Goal: Transaction & Acquisition: Purchase product/service

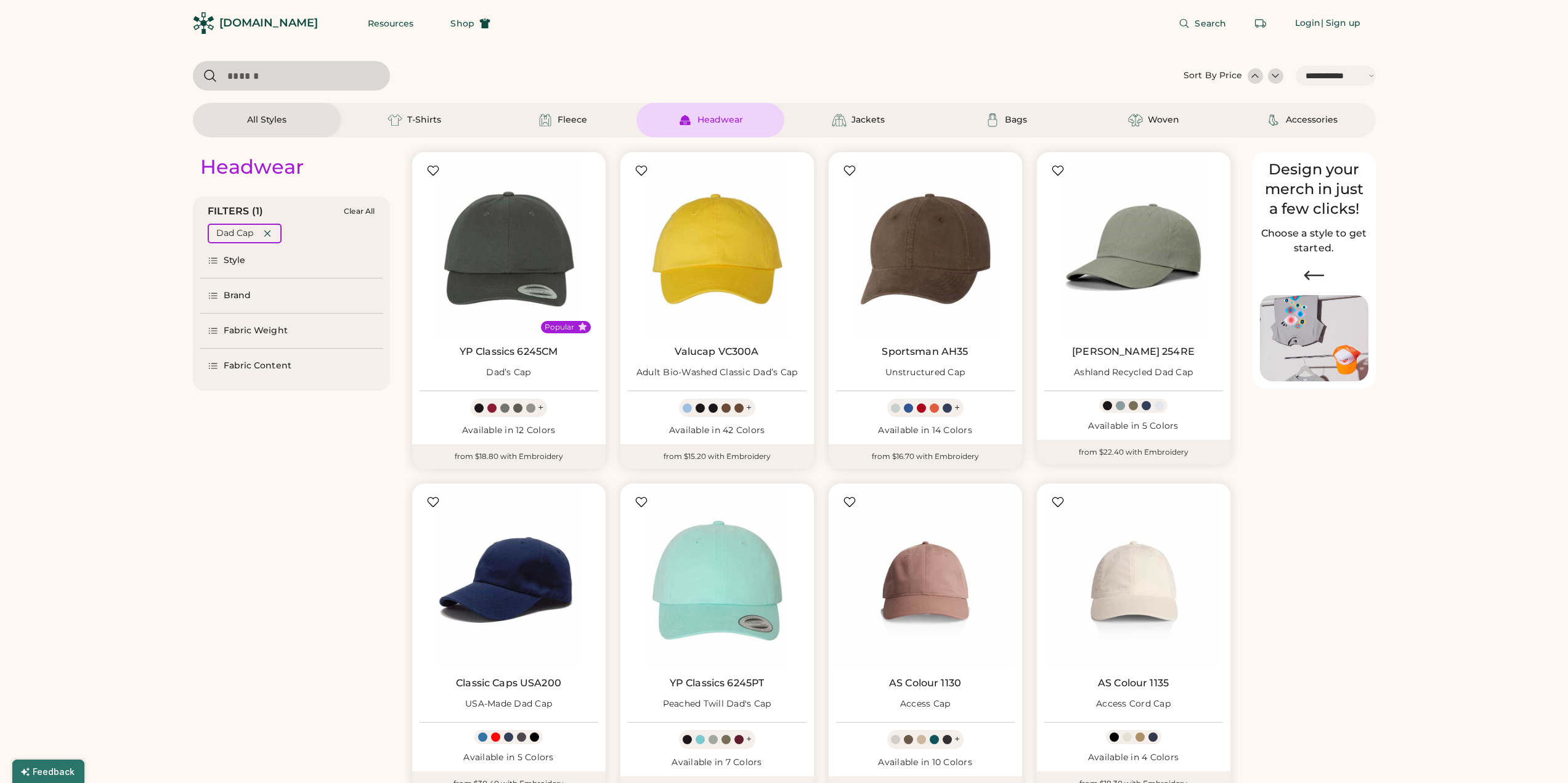
select select "*****"
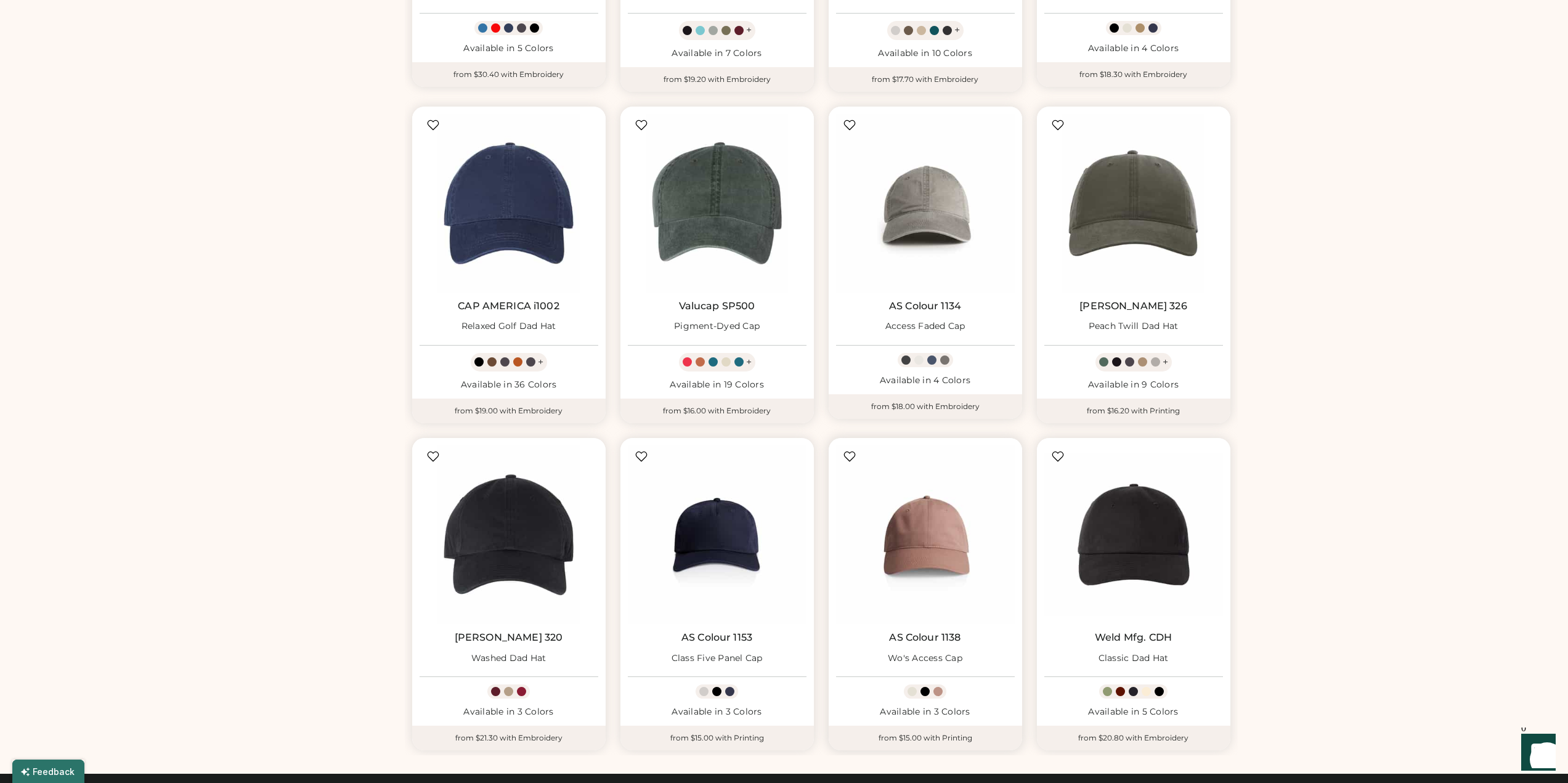
scroll to position [719, 0]
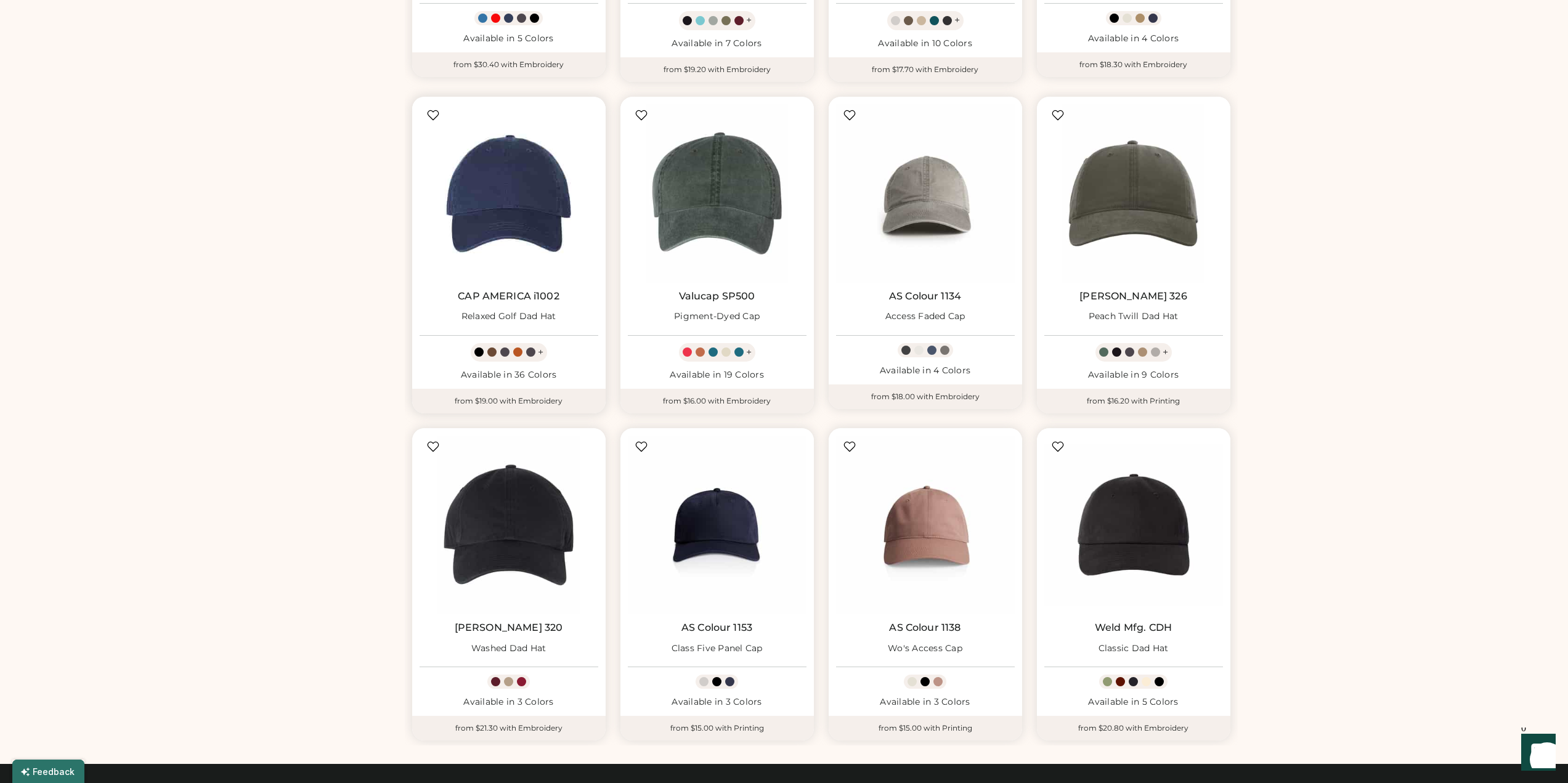
click at [530, 215] on img at bounding box center [509, 193] width 179 height 179
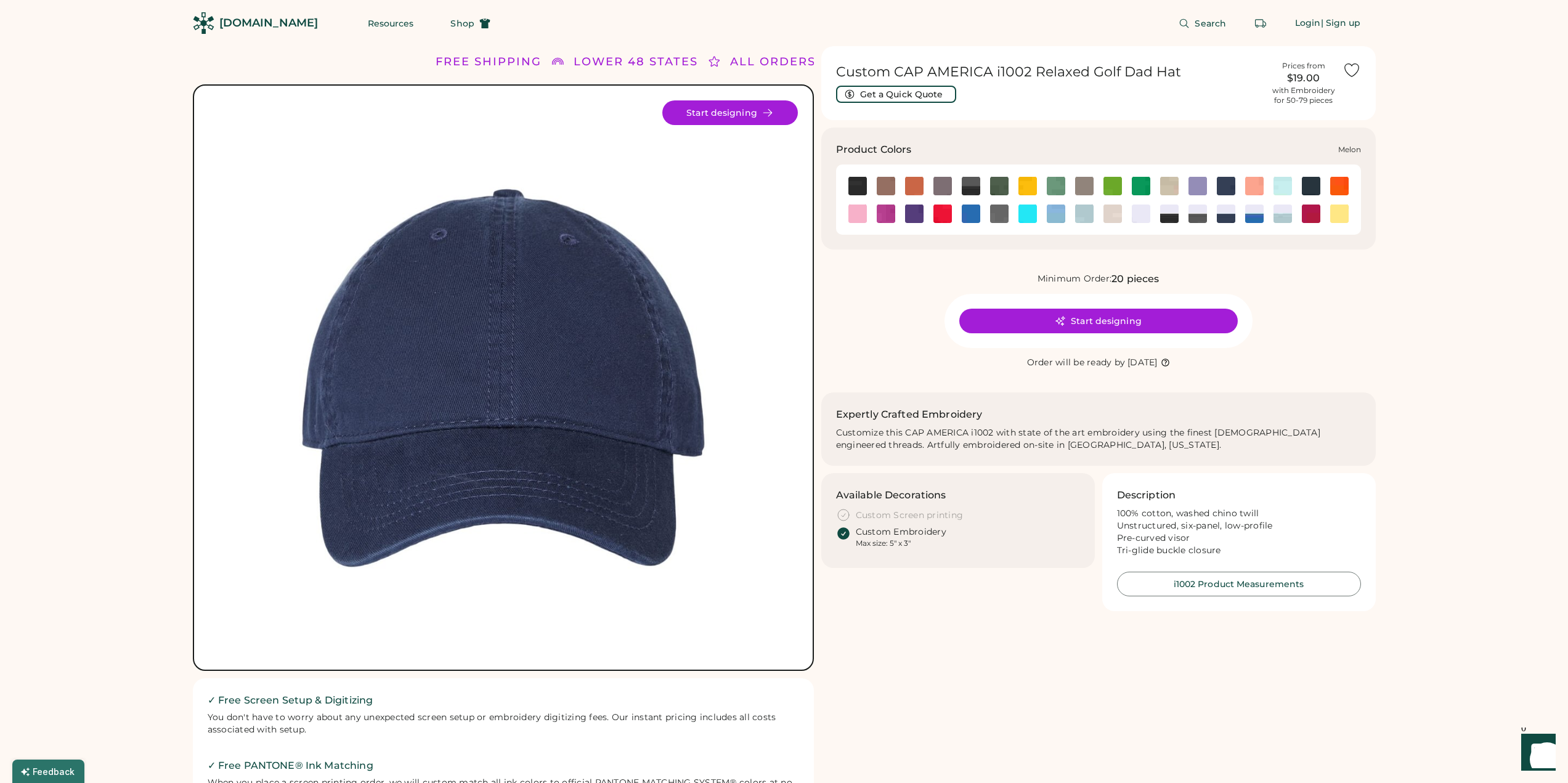
click at [1264, 190] on div at bounding box center [1254, 185] width 28 height 19
click at [1253, 189] on img at bounding box center [1254, 186] width 19 height 19
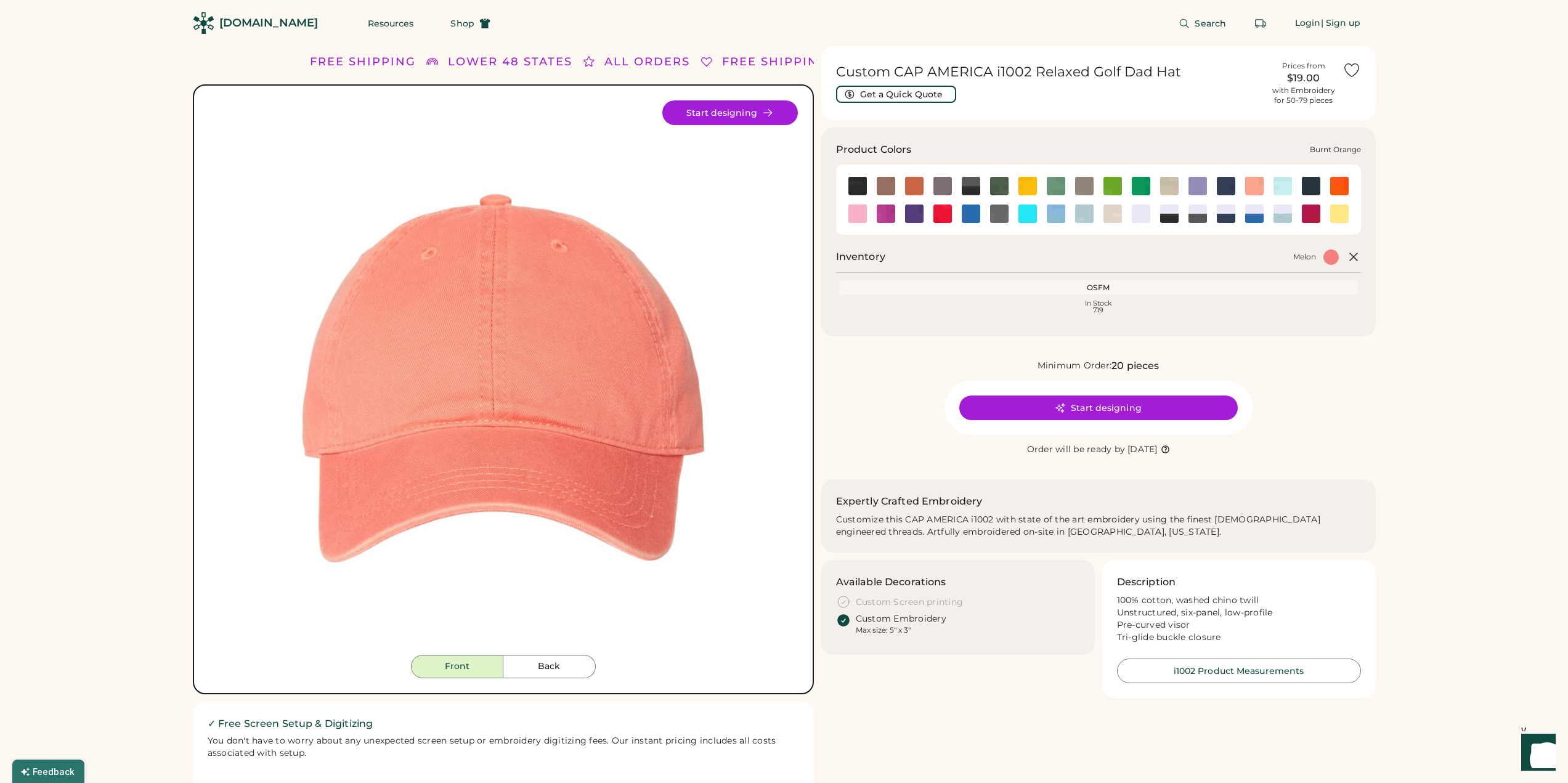
click at [918, 188] on img at bounding box center [913, 186] width 19 height 19
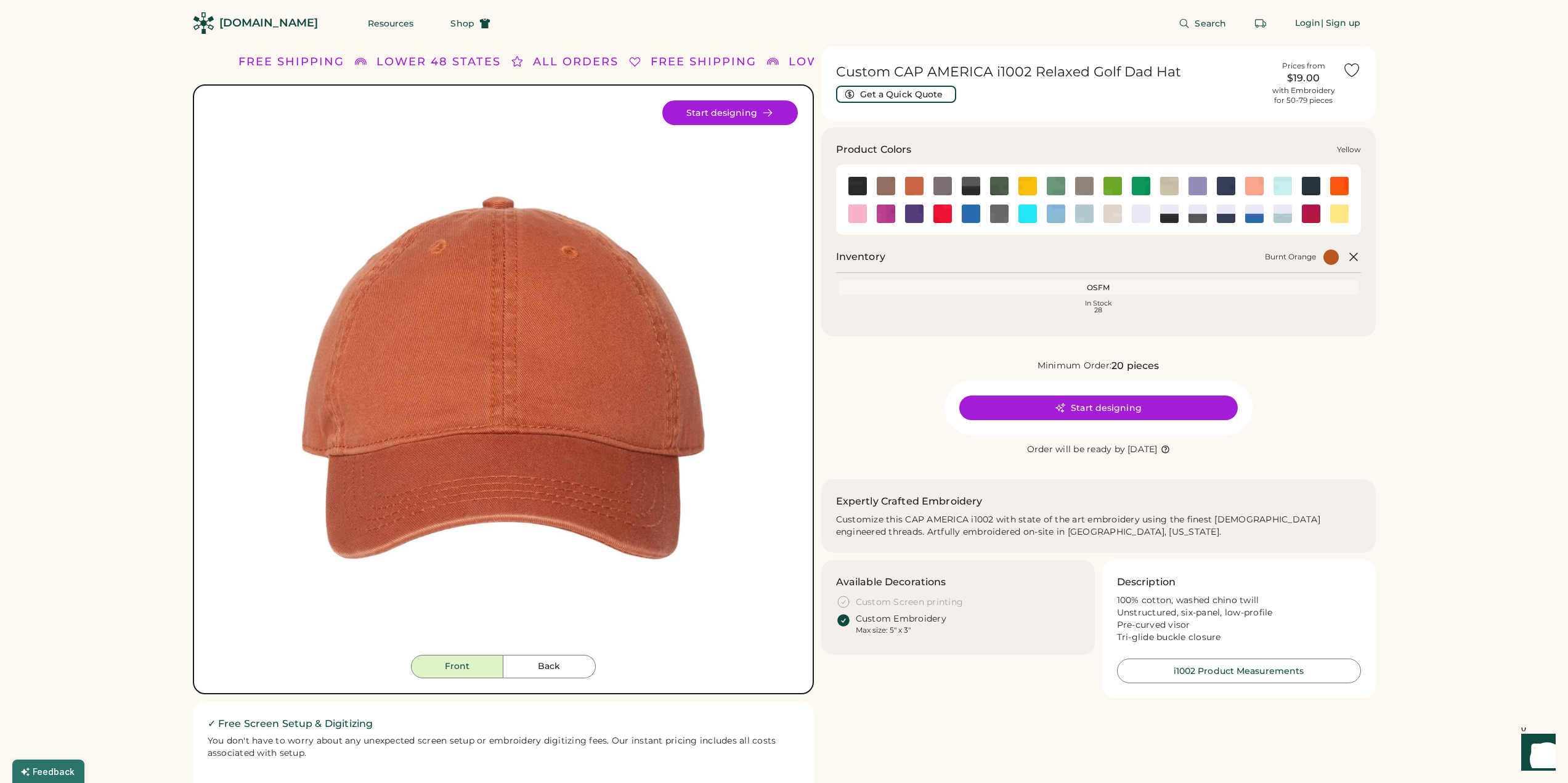
click at [1344, 214] on img at bounding box center [1339, 214] width 19 height 19
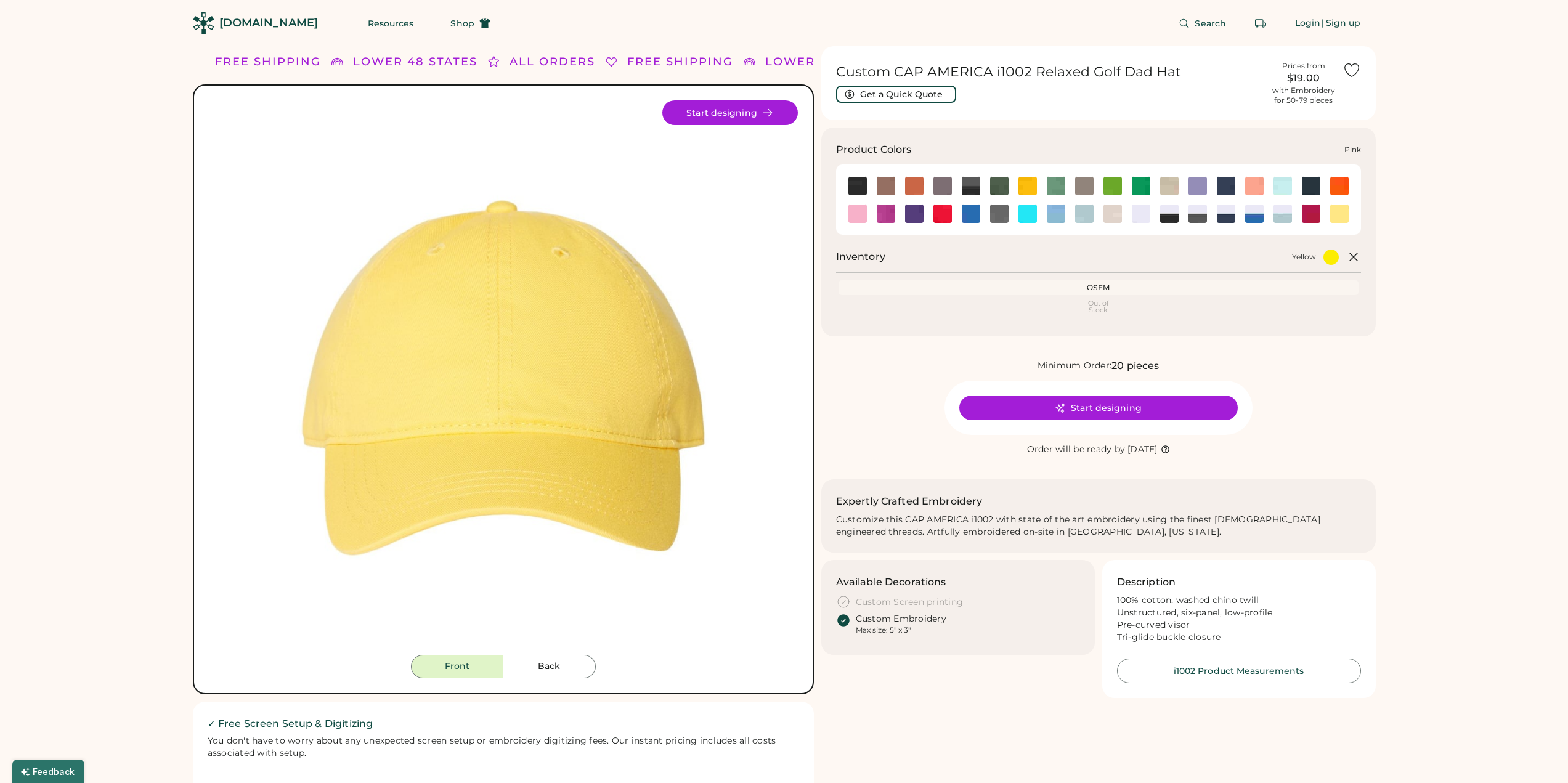
click at [859, 212] on img at bounding box center [857, 214] width 19 height 19
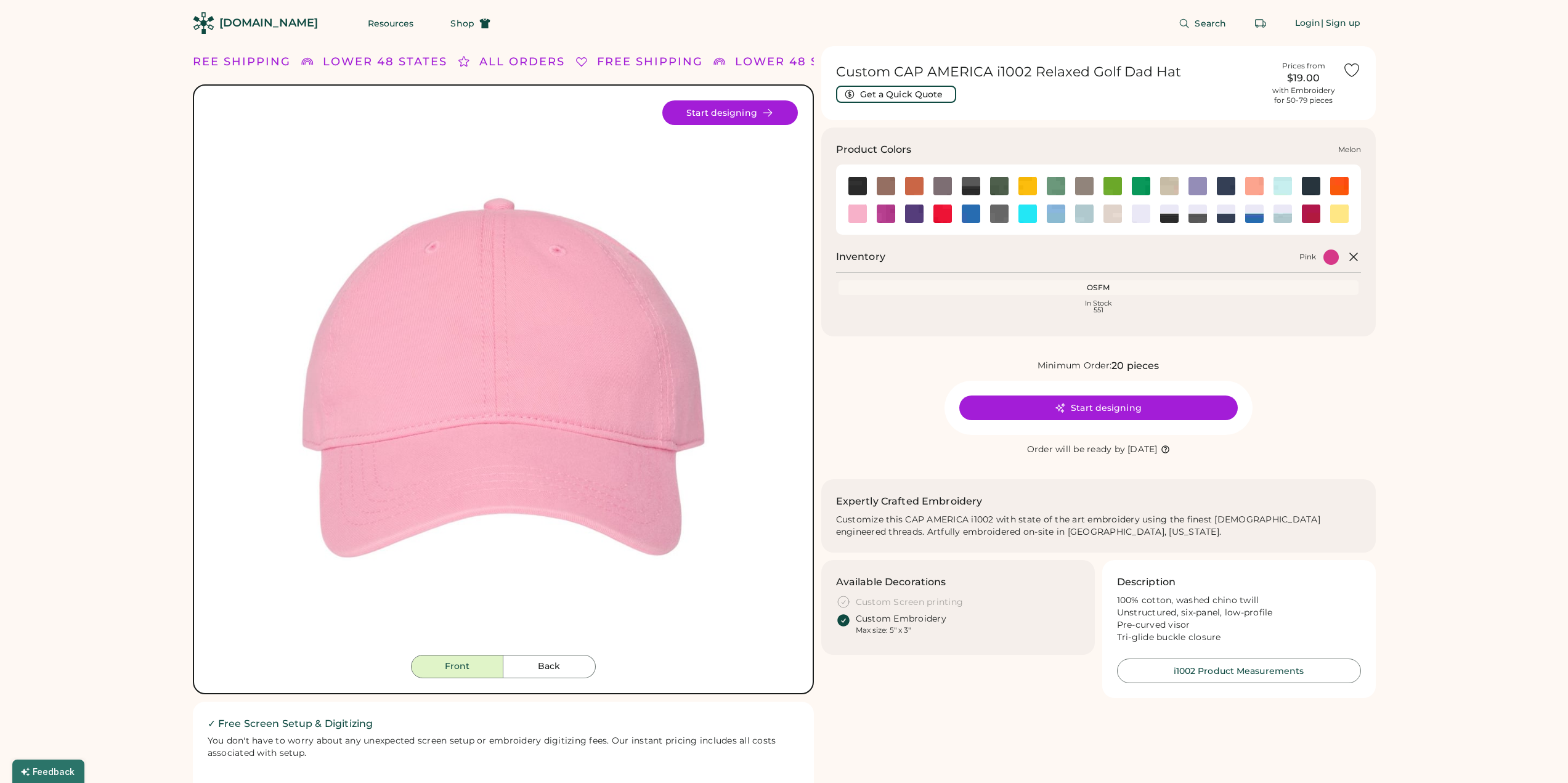
click at [1251, 189] on img at bounding box center [1254, 186] width 19 height 19
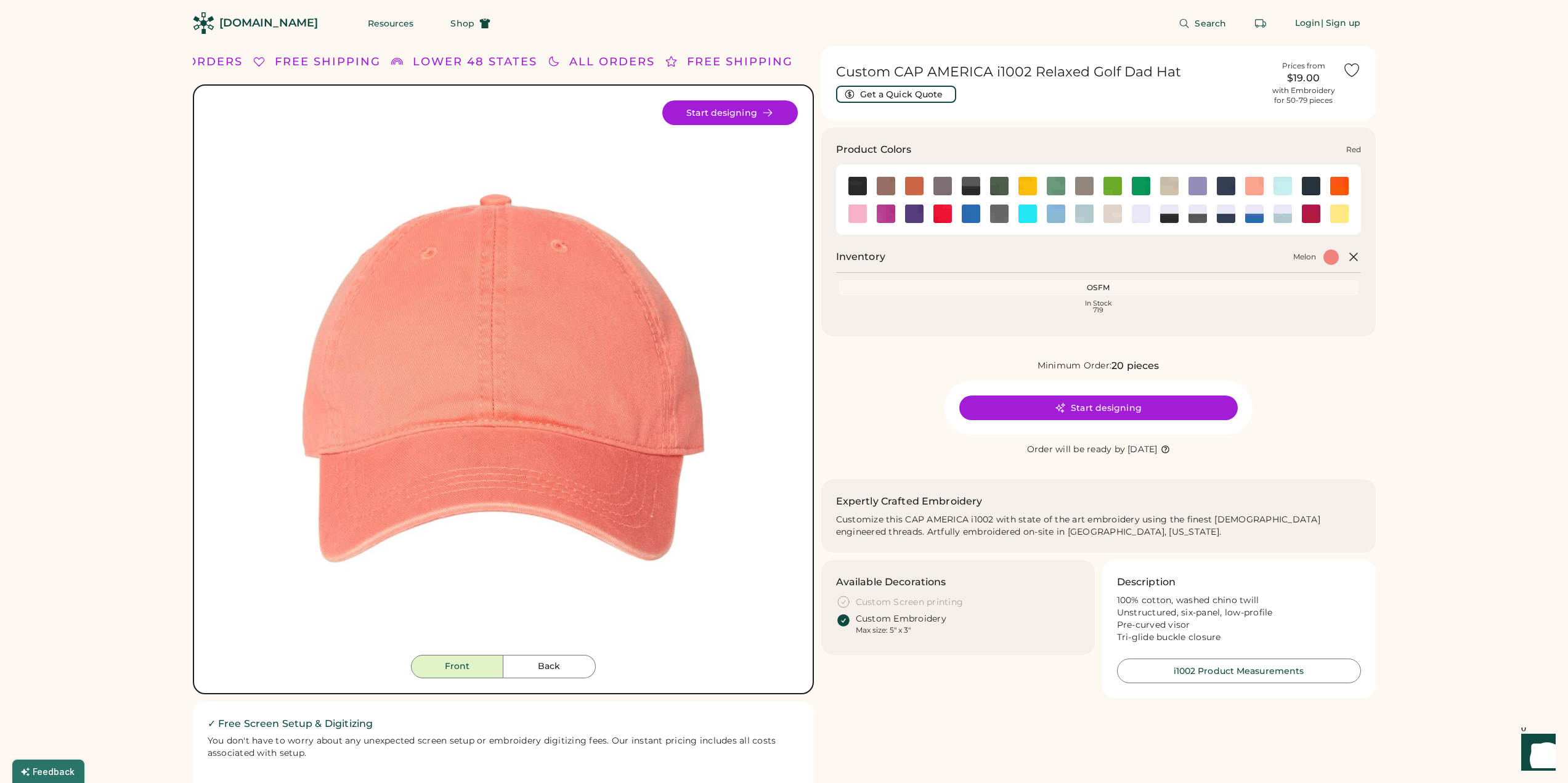
click at [945, 212] on img at bounding box center [942, 214] width 19 height 19
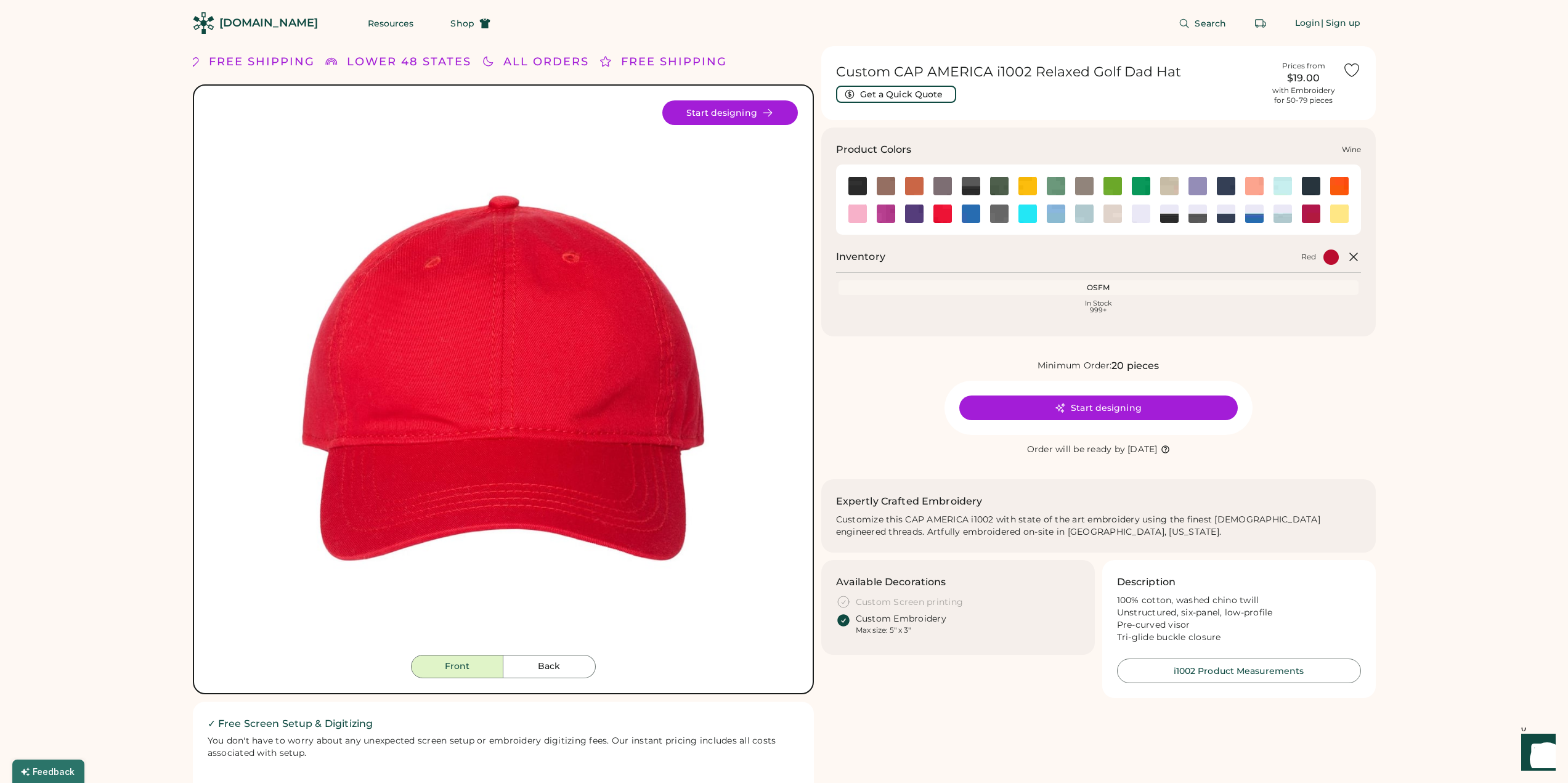
click at [1307, 214] on img at bounding box center [1311, 214] width 19 height 19
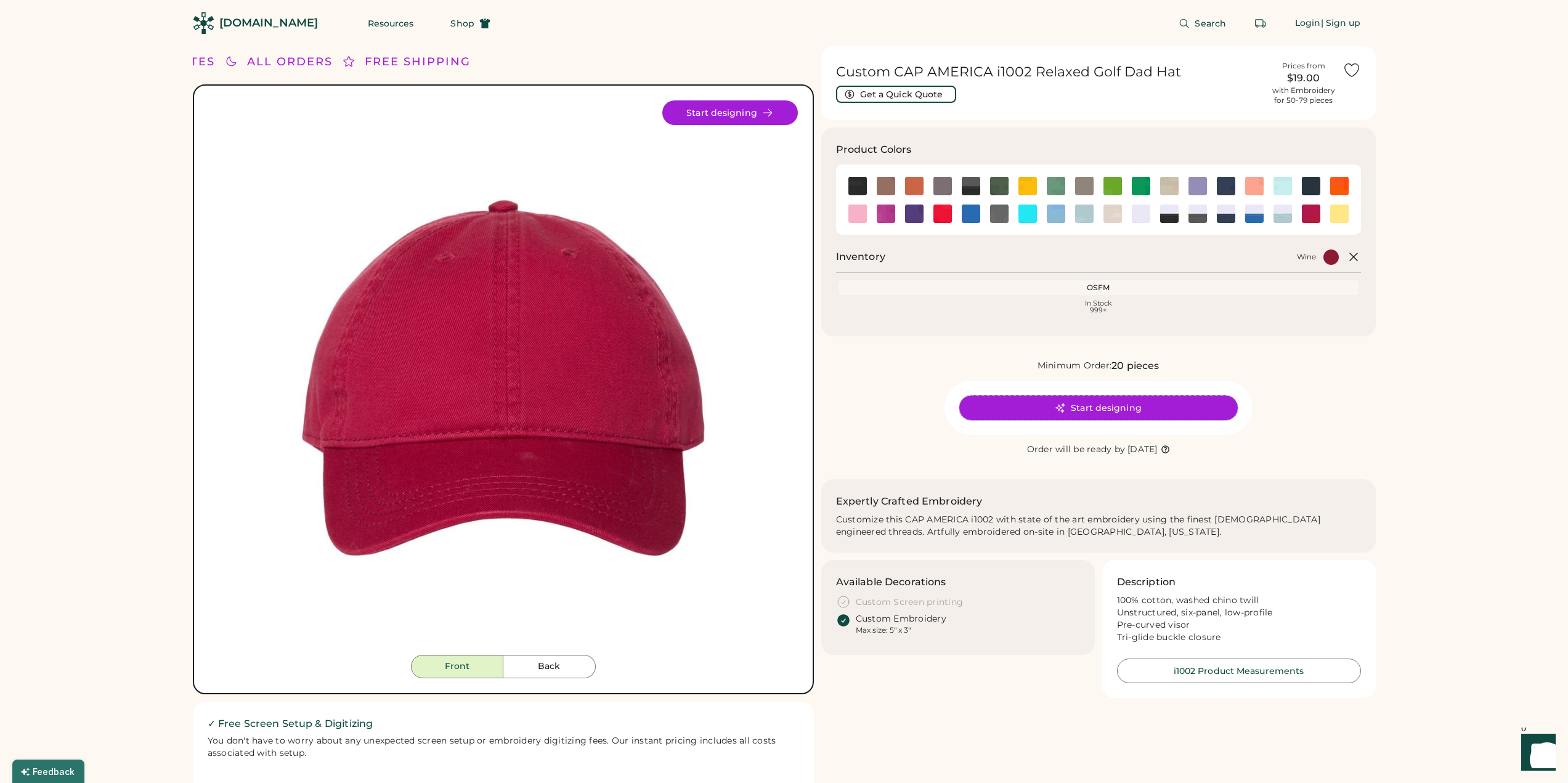
click at [1111, 411] on button "Start designing" at bounding box center [1098, 408] width 278 height 25
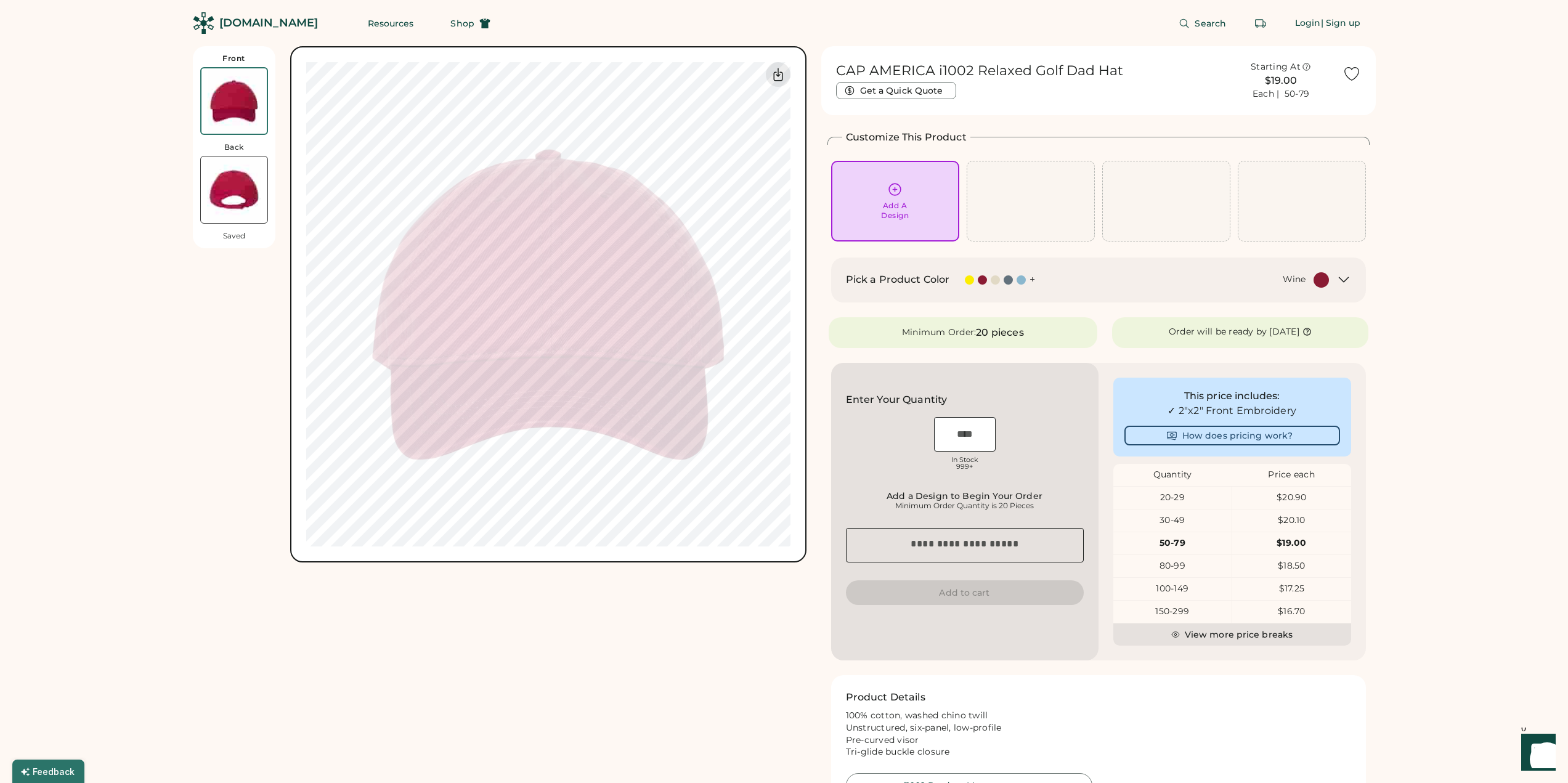
click at [893, 204] on div "Add A Design" at bounding box center [894, 211] width 28 height 20
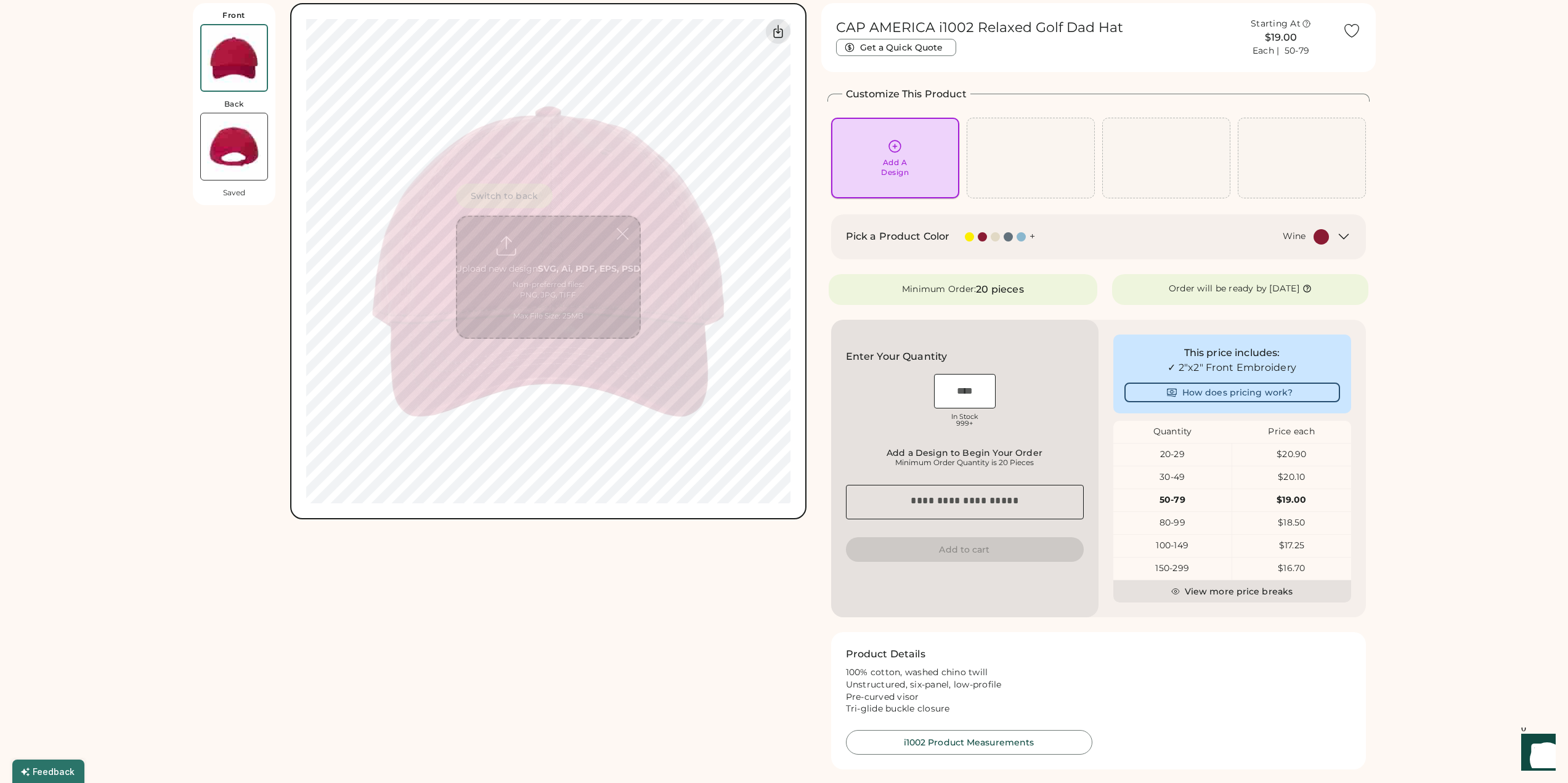
scroll to position [46, 0]
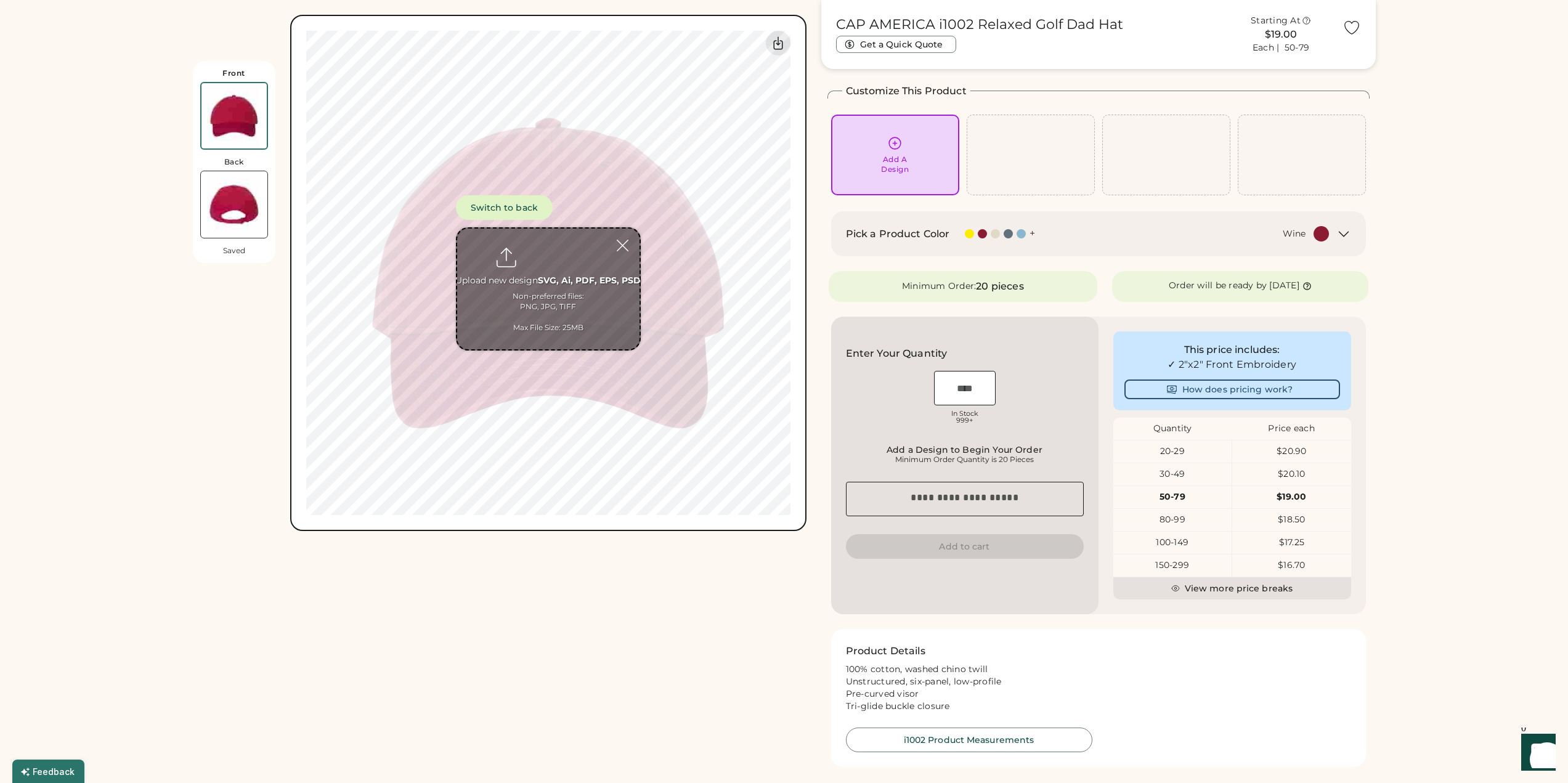
click at [552, 277] on input "file" at bounding box center [548, 289] width 182 height 121
type input "**********"
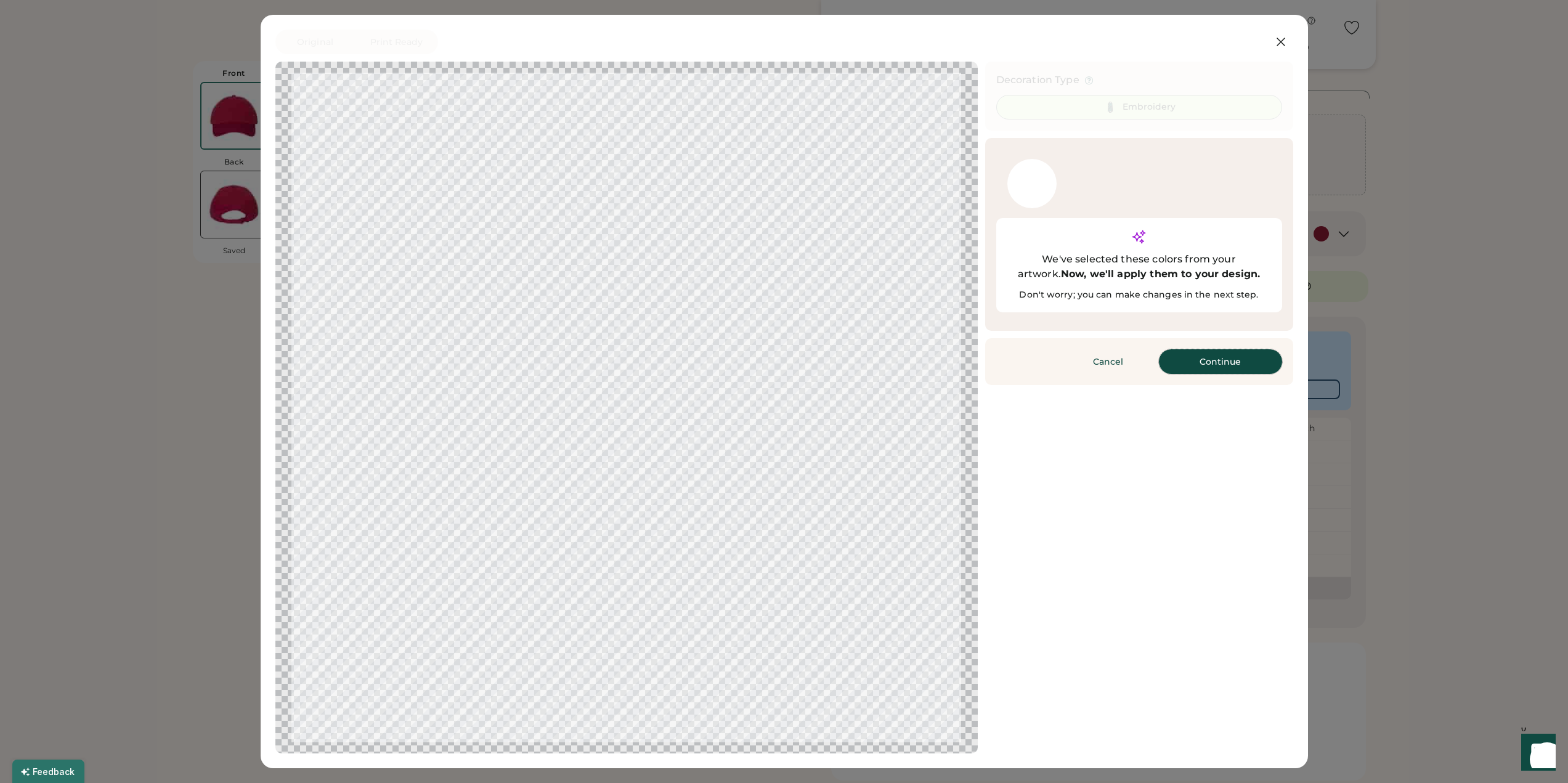
click at [1215, 350] on button "Continue" at bounding box center [1220, 362] width 124 height 25
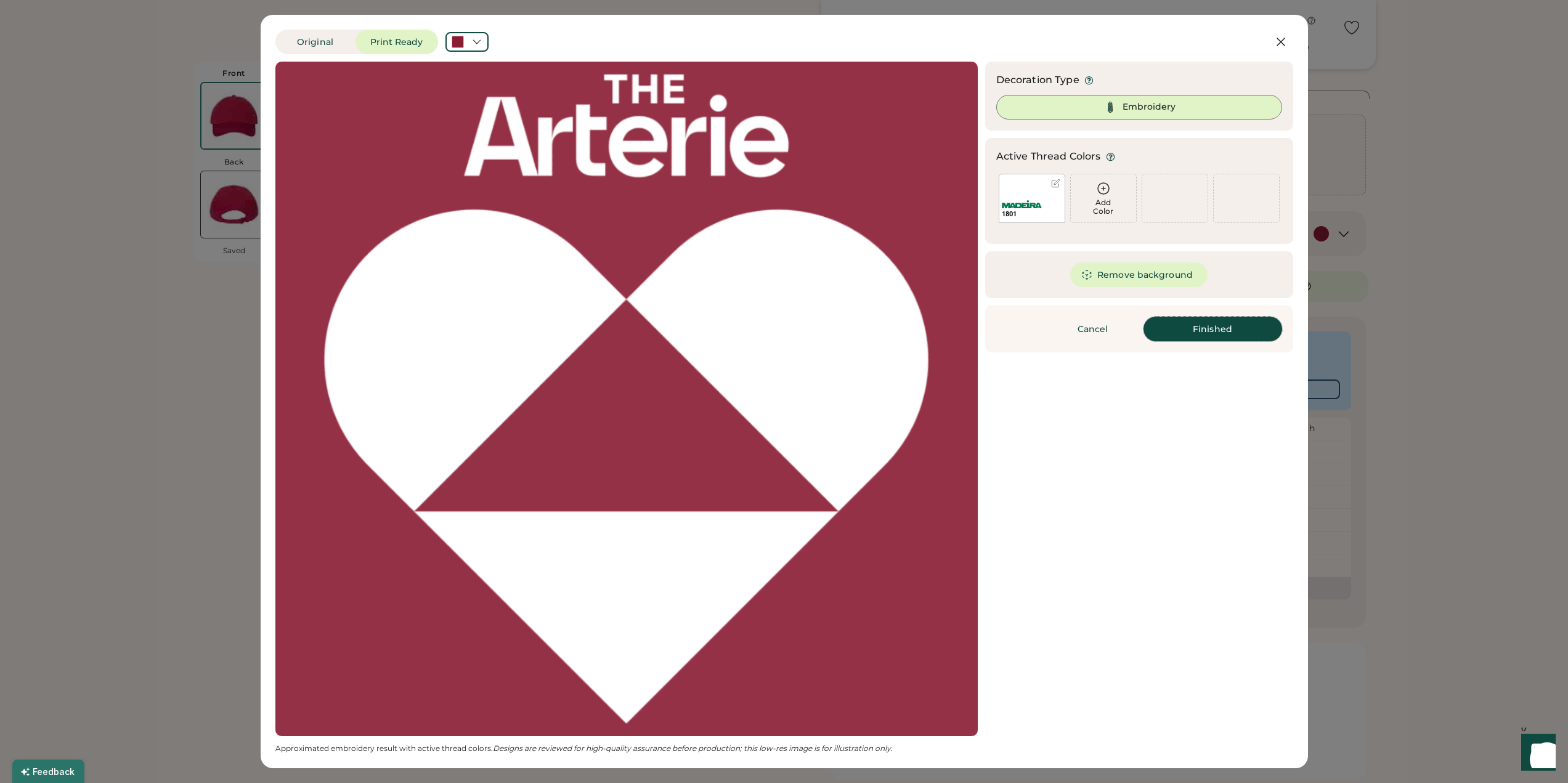
scroll to position [0, 0]
click at [1208, 332] on button "Finished" at bounding box center [1213, 329] width 139 height 25
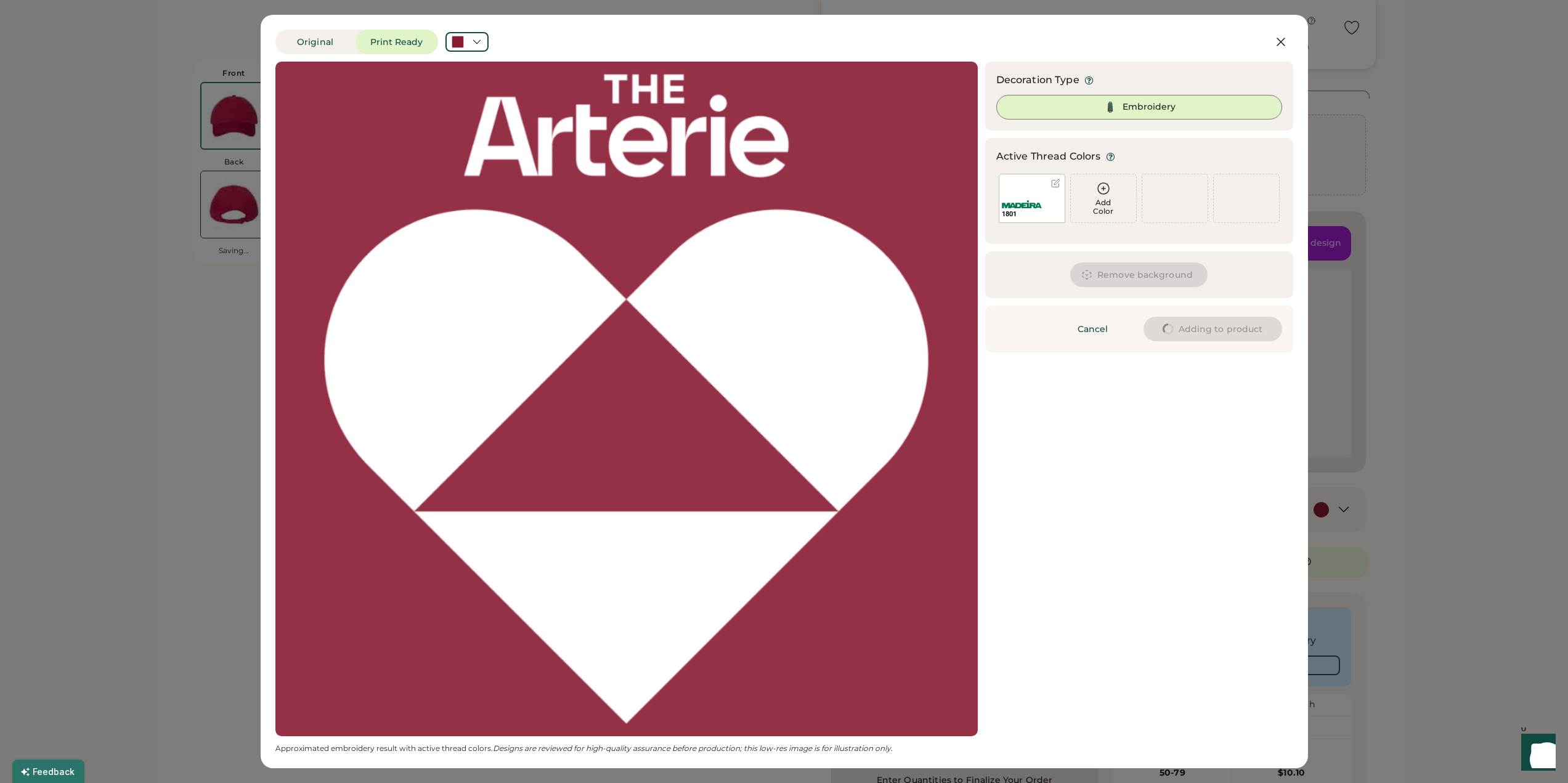
type input "****"
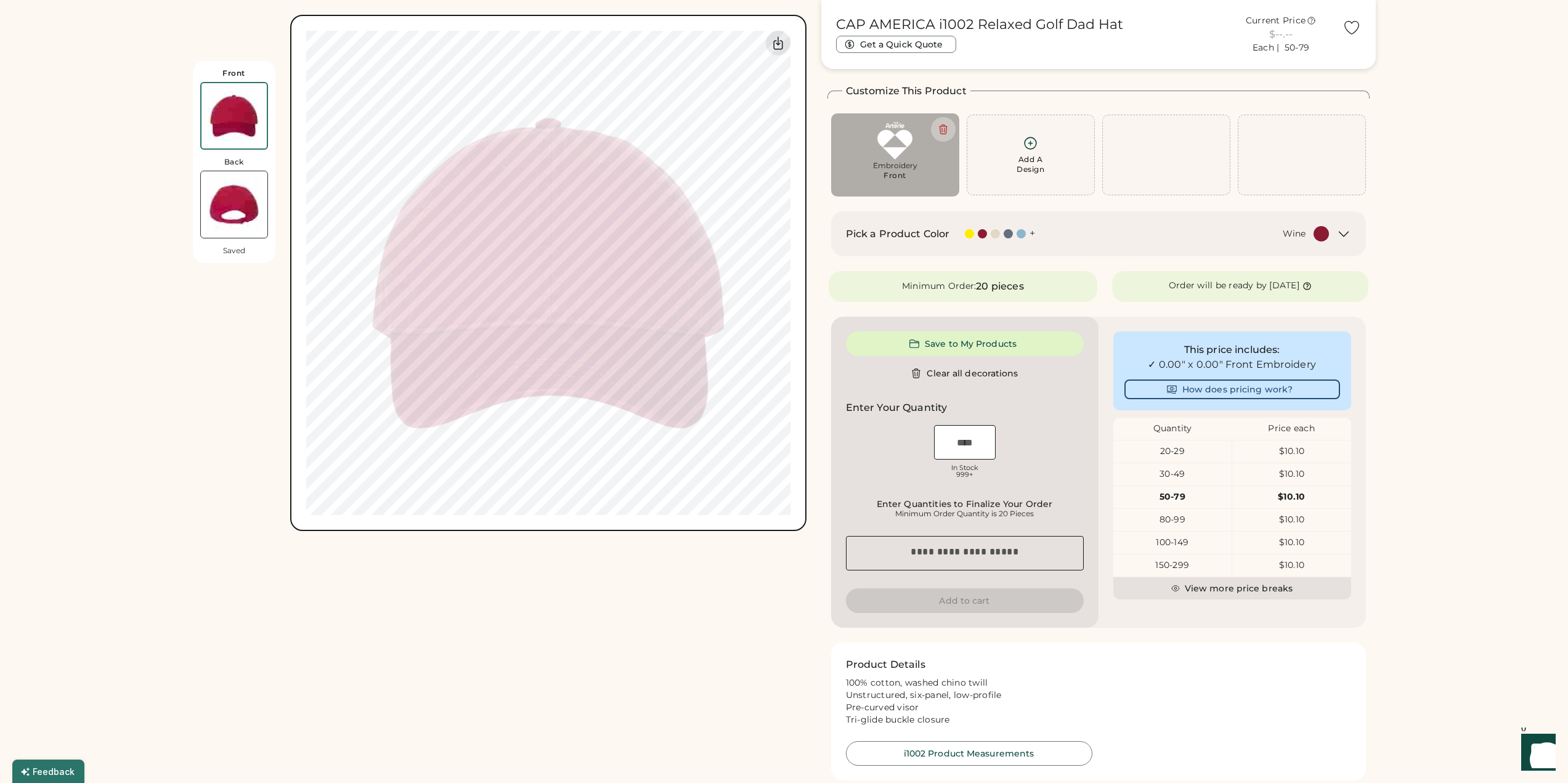
type input "****"
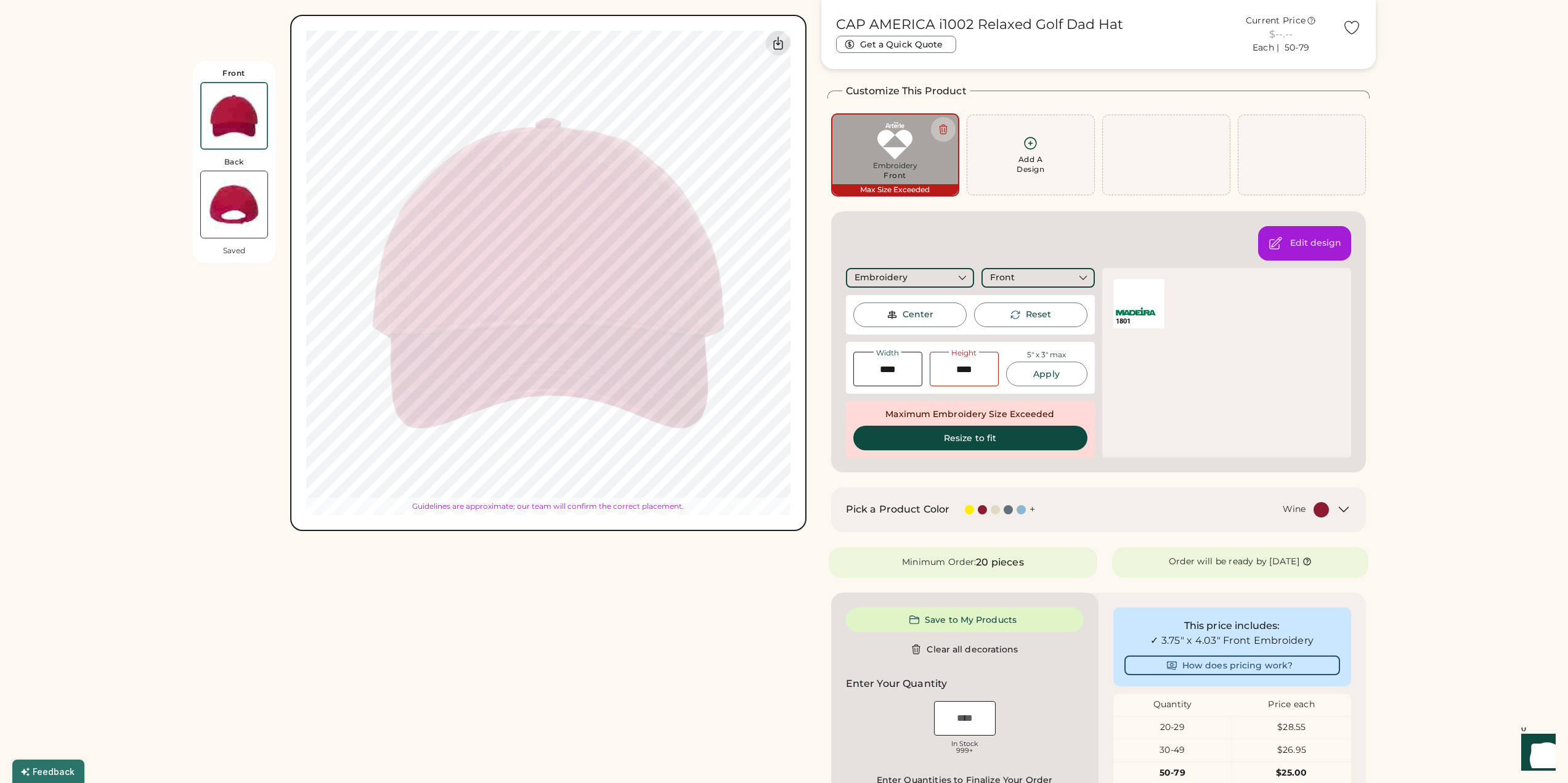
type input "****"
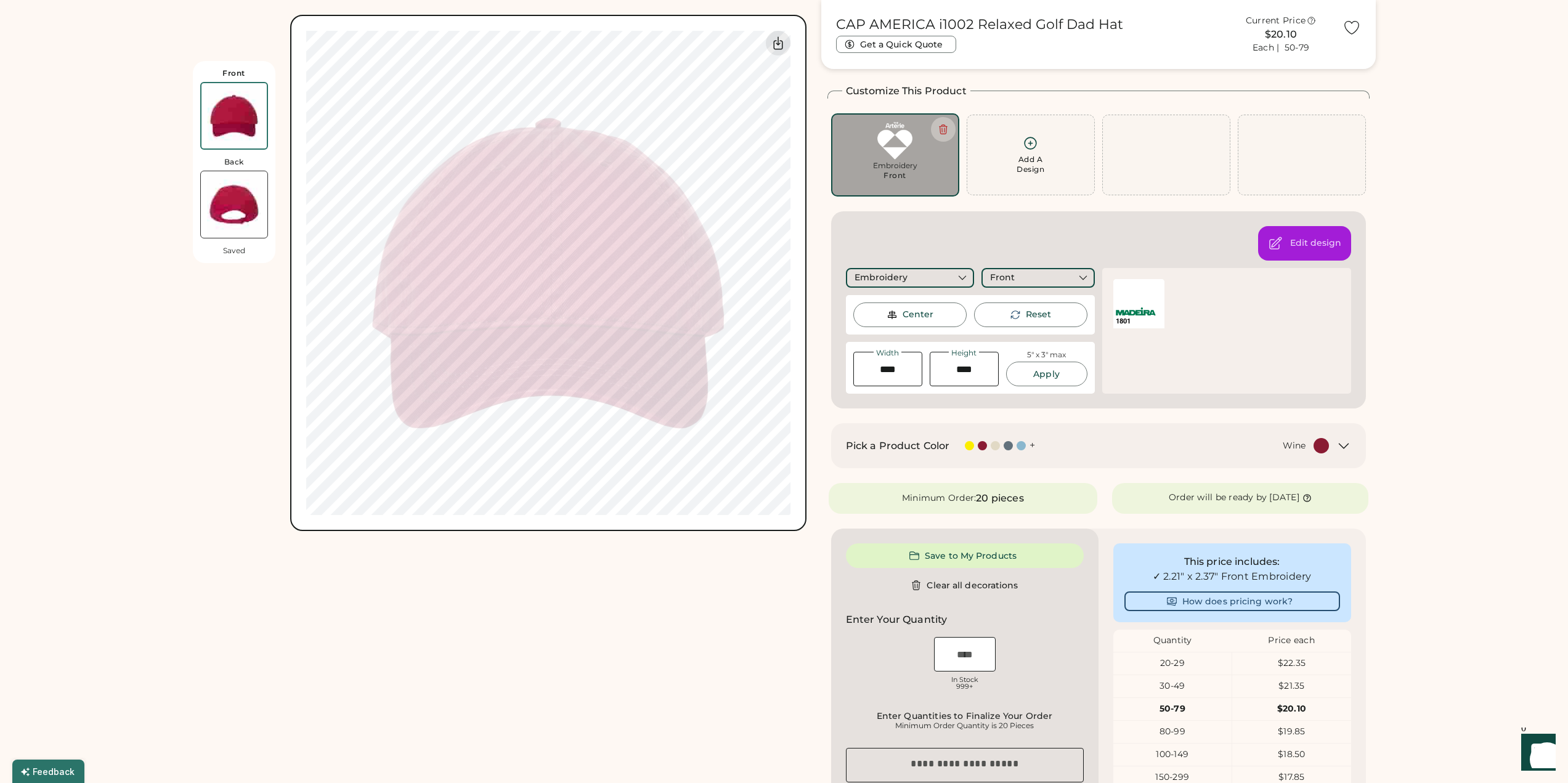
click at [1015, 311] on icon at bounding box center [1016, 315] width 9 height 7
type input "****"
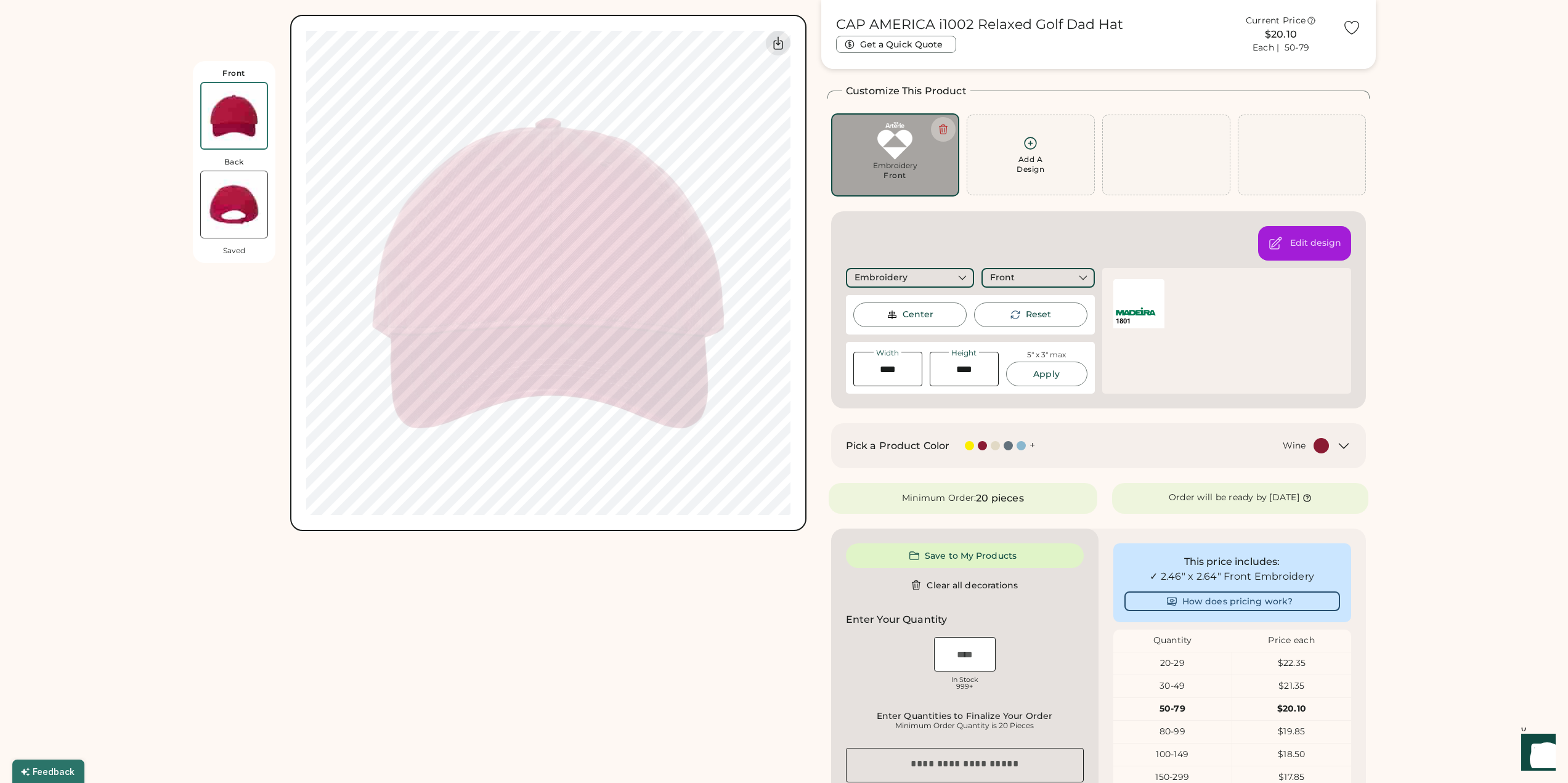
type input "****"
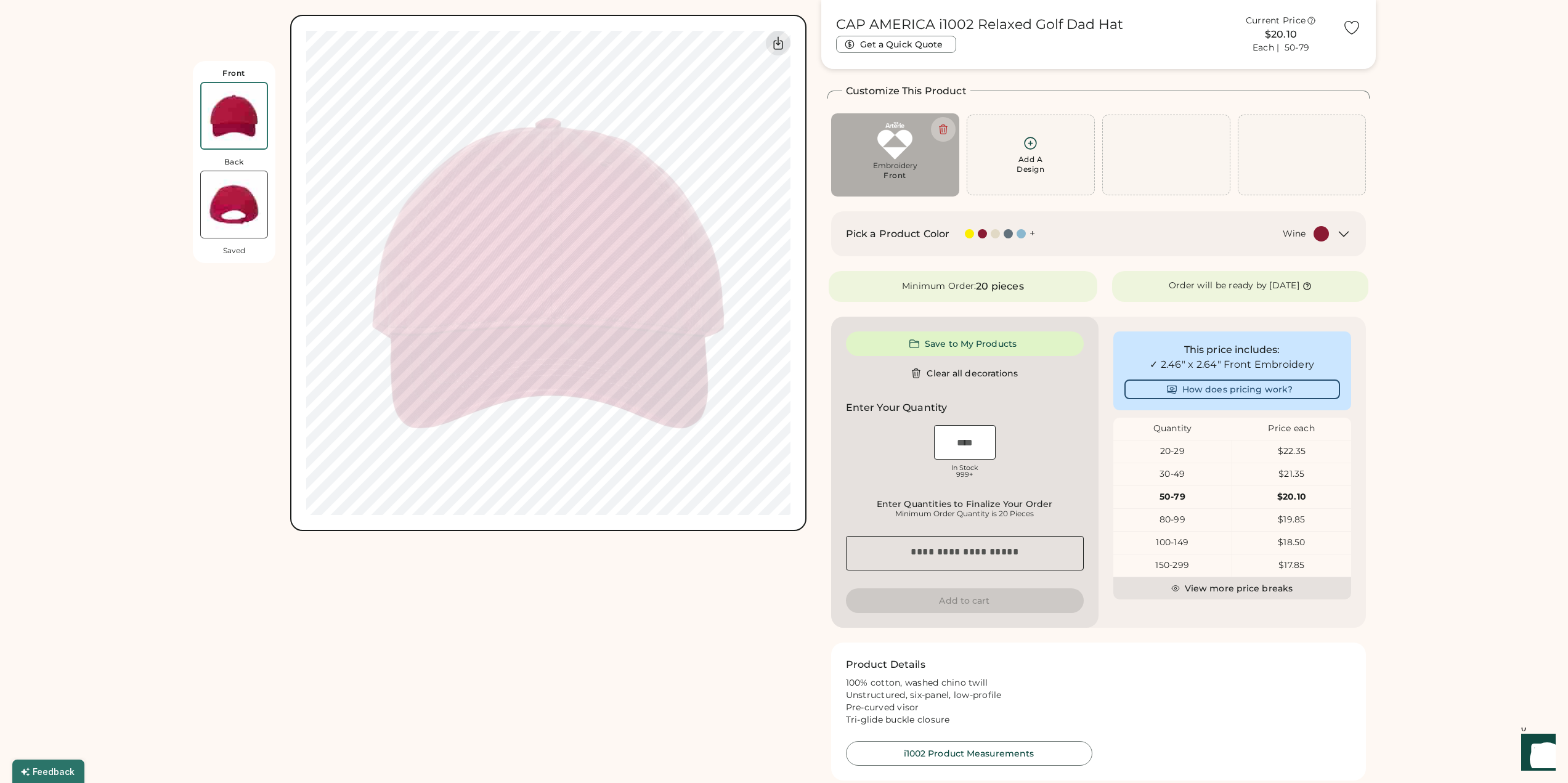
type input "****"
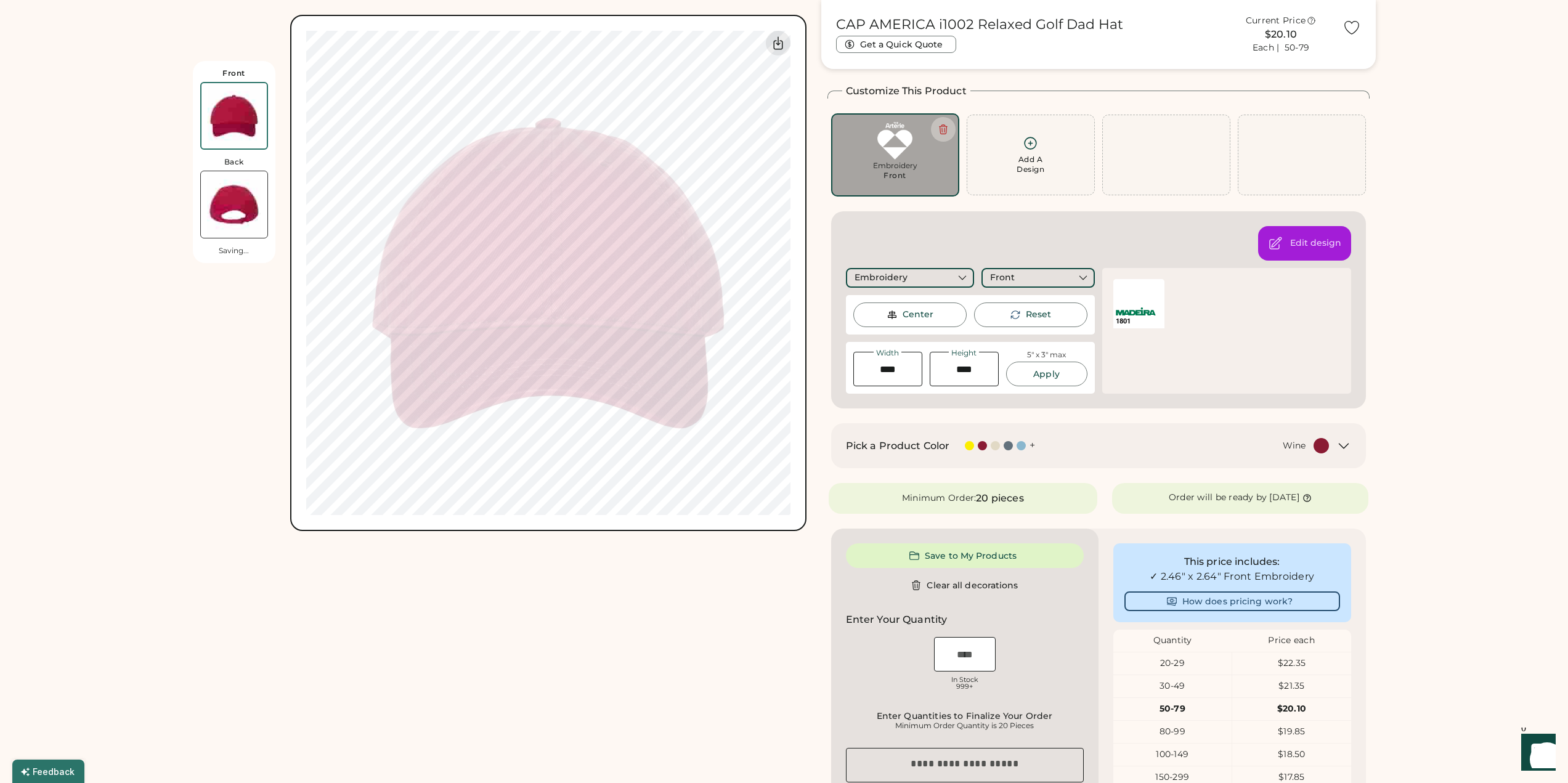
click at [922, 316] on div "Center" at bounding box center [918, 315] width 31 height 12
click at [525, 601] on div "Front Back Saved Switch to back Upload new design SVG, Ai, PDF, EPS, PSD Non-pr…" at bounding box center [500, 507] width 614 height 1015
type input "****"
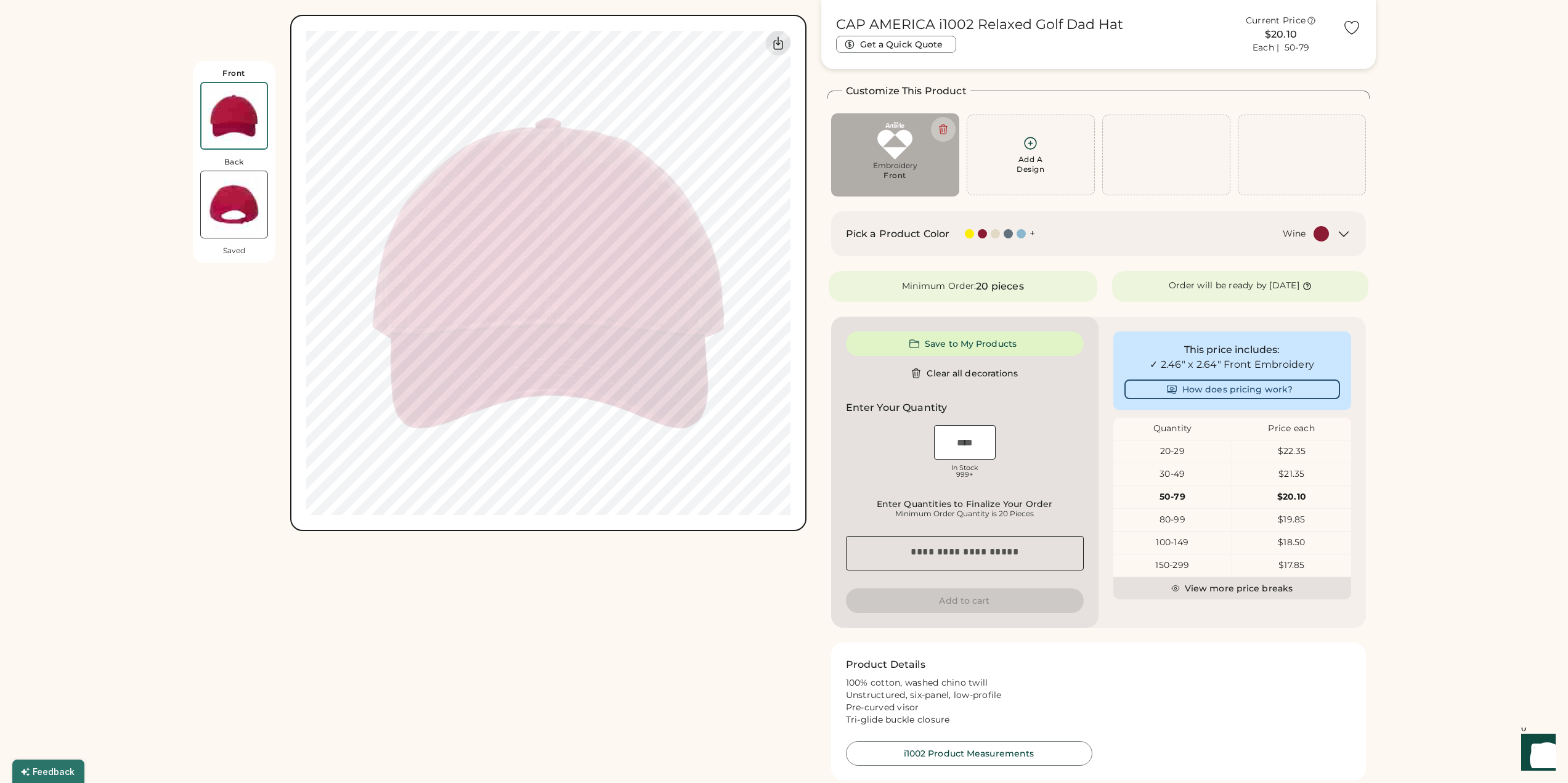
type input "****"
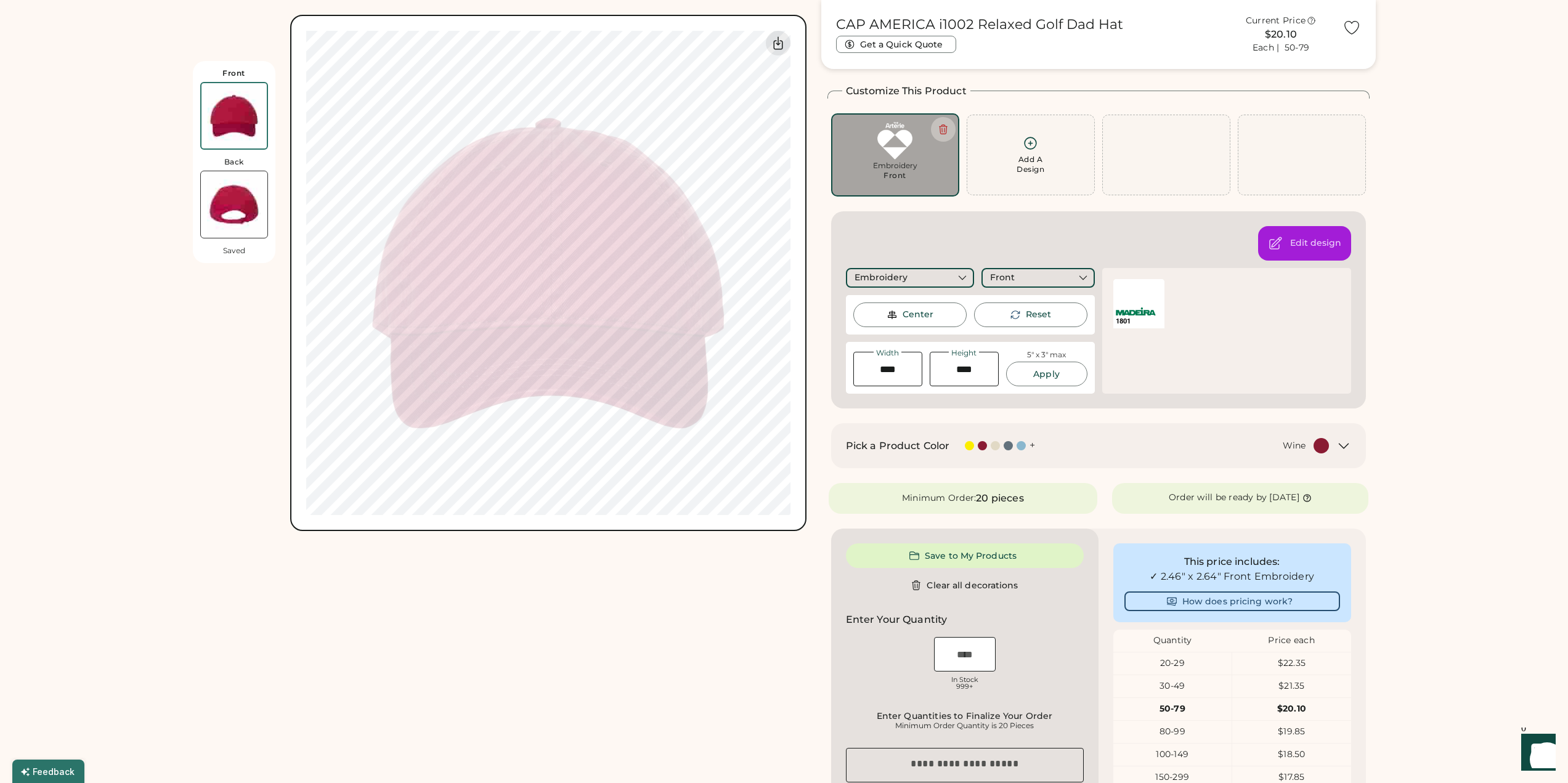
click at [533, 612] on div "Front Back Saved Switch to back Upload new design SVG, Ai, PDF, EPS, PSD Non-pr…" at bounding box center [500, 507] width 614 height 1015
click at [502, 609] on div "Front Back Saved Switch to back Upload new design SVG, Ai, PDF, EPS, PSD Non-pr…" at bounding box center [500, 507] width 614 height 1015
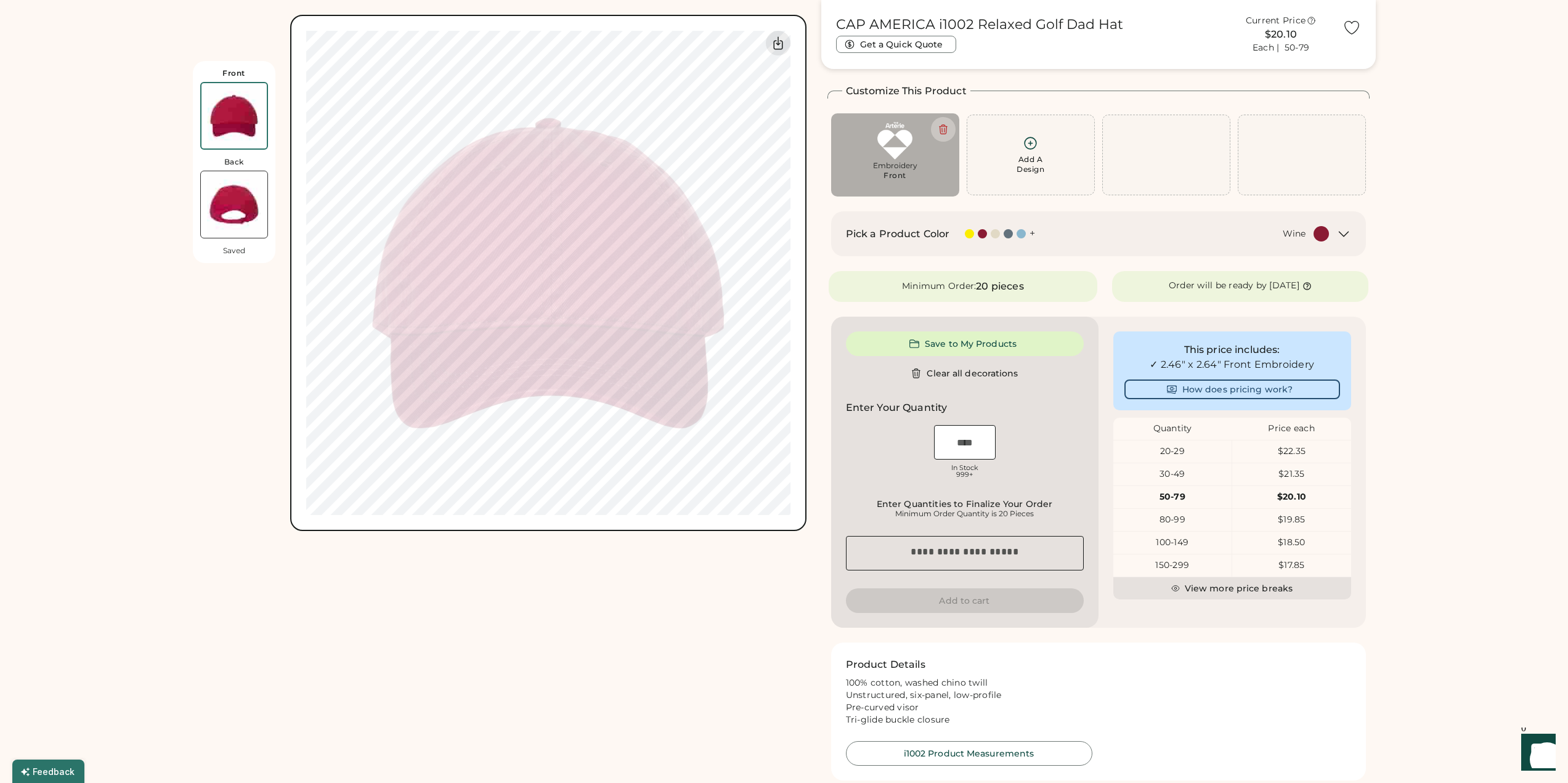
click at [991, 284] on div "20 pieces" at bounding box center [999, 287] width 47 height 15
click at [1347, 236] on icon at bounding box center [1343, 234] width 15 height 15
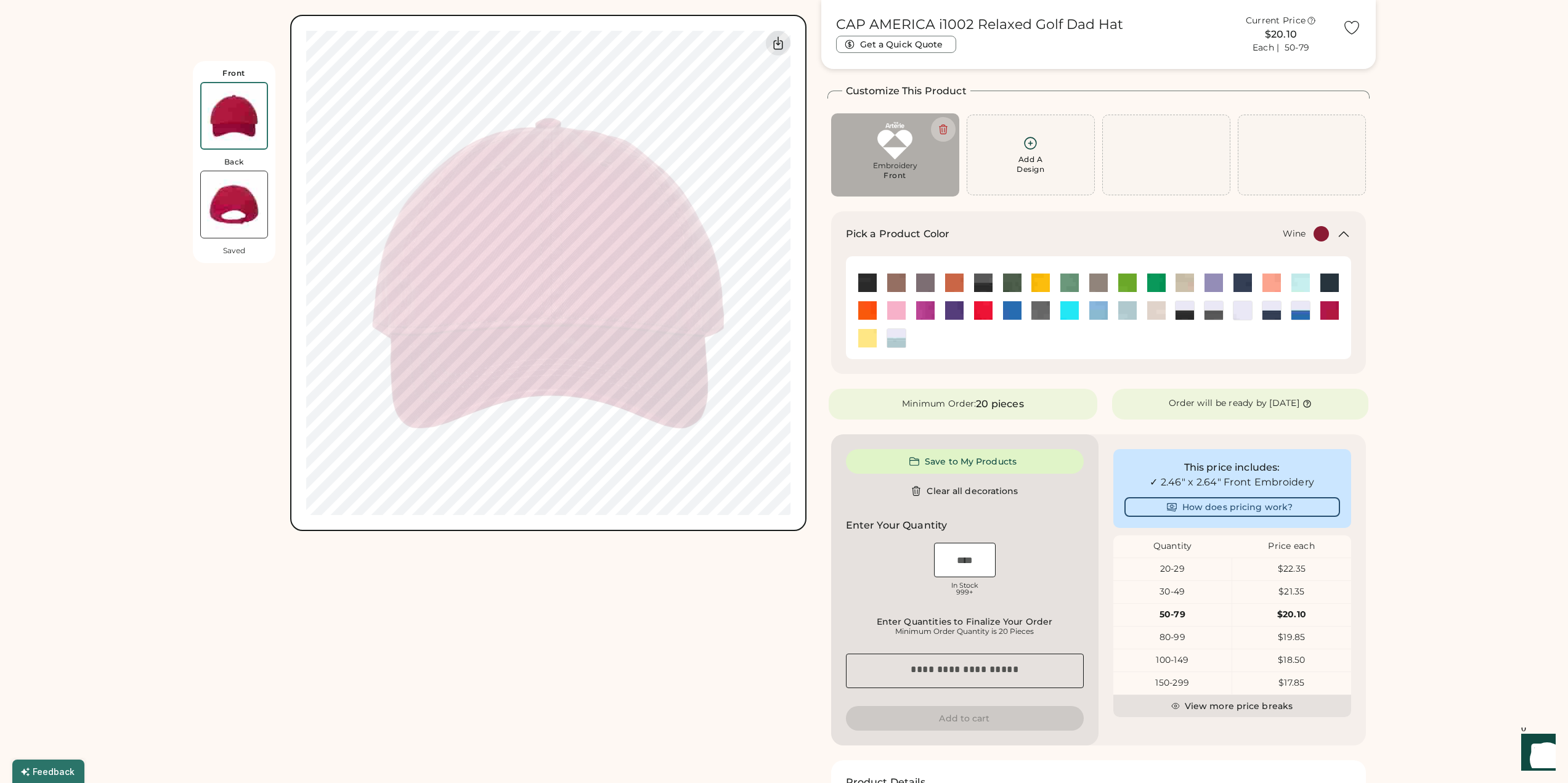
click at [1327, 314] on img at bounding box center [1329, 311] width 19 height 19
click at [617, 611] on div "Front Back Saved Switch to back Upload new design SVG, Ai, PDF, EPS, PSD Non-pr…" at bounding box center [500, 460] width 614 height 921
type input "****"
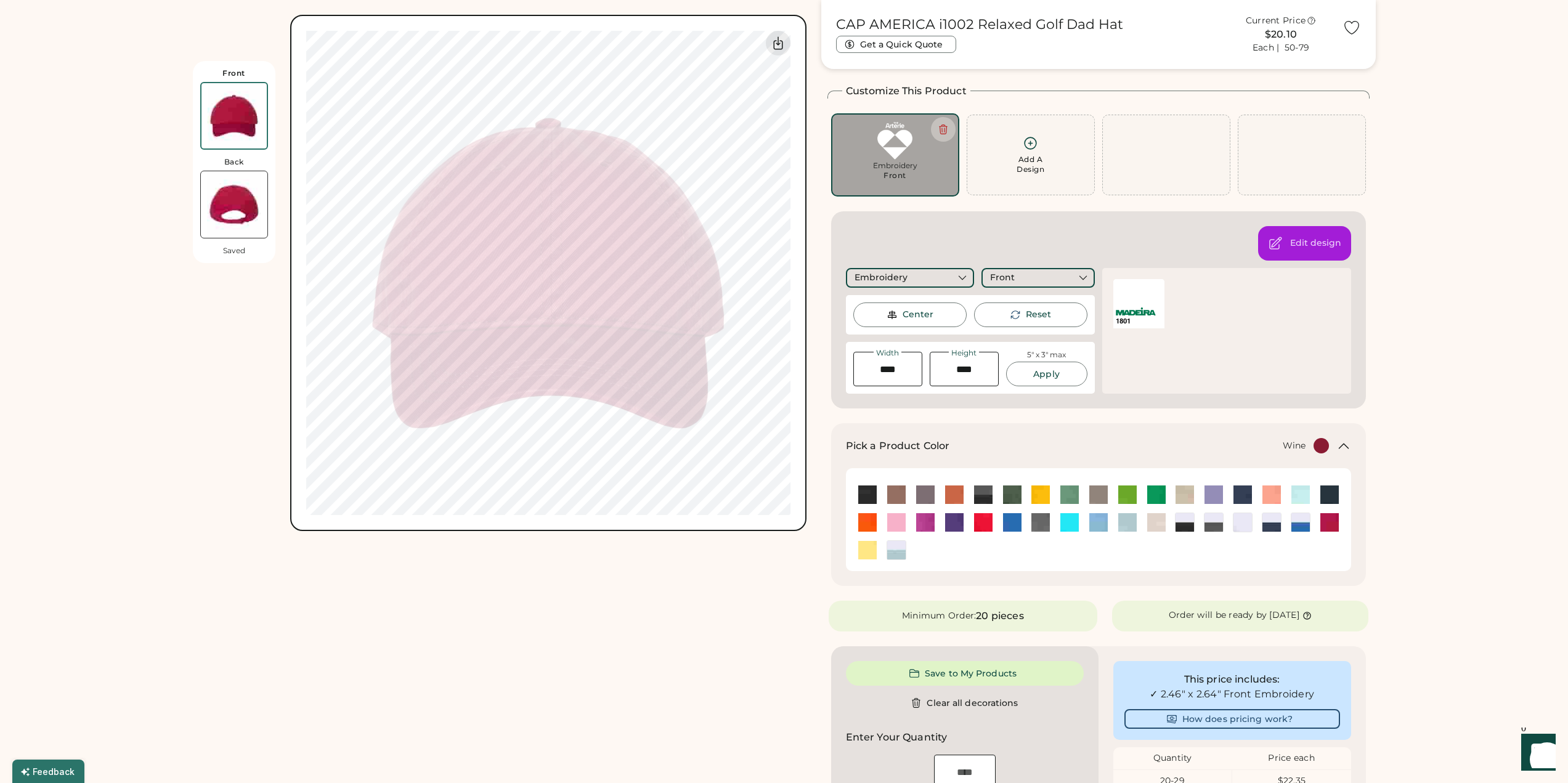
click at [568, 563] on div "Front Back Saved Switch to back Upload new design SVG, Ai, PDF, EPS, PSD Non-pr…" at bounding box center [500, 566] width 614 height 1133
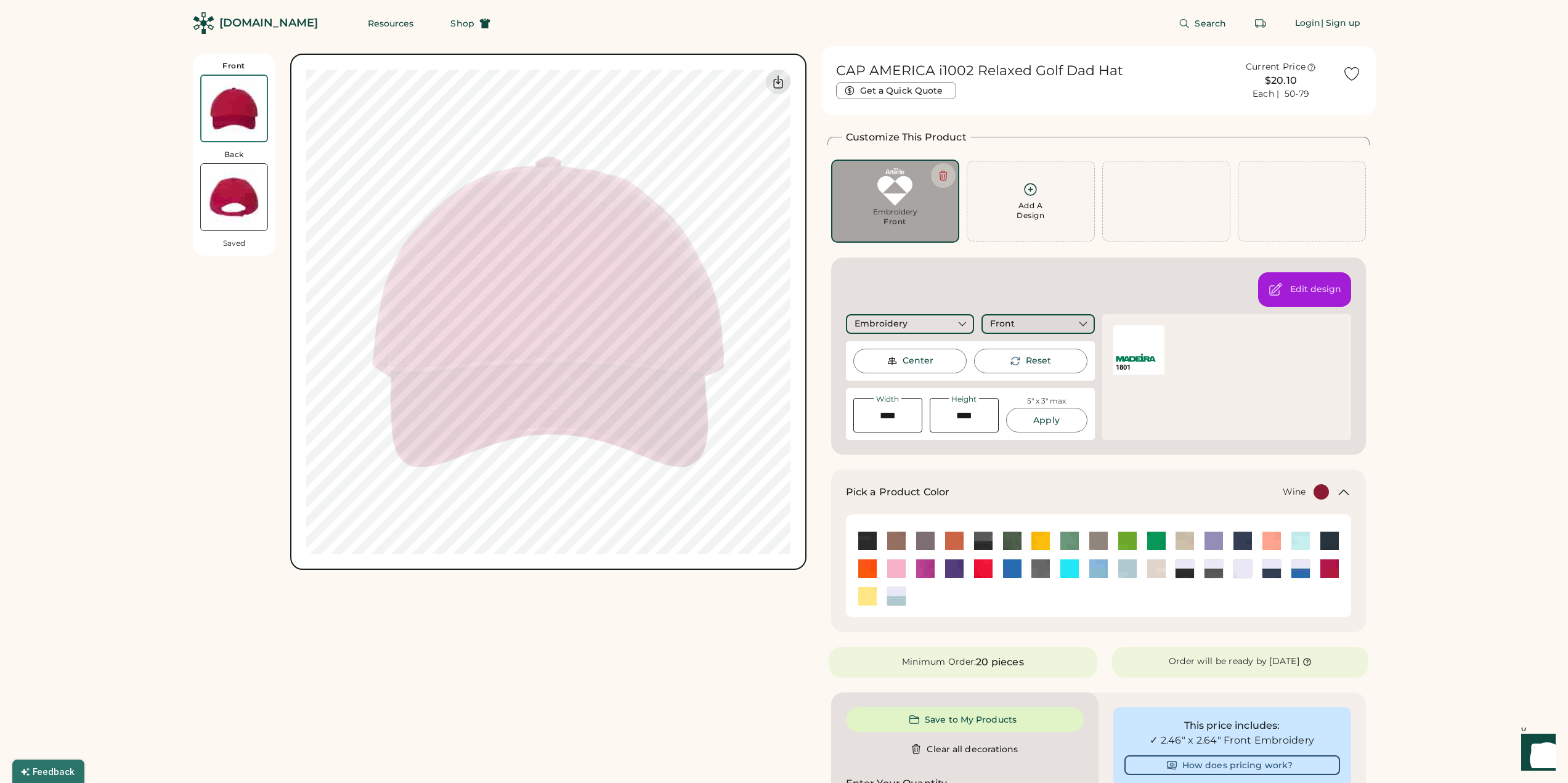
click at [1025, 325] on div "Front" at bounding box center [1037, 324] width 113 height 20
click at [949, 319] on div "Embroidery" at bounding box center [910, 324] width 129 height 20
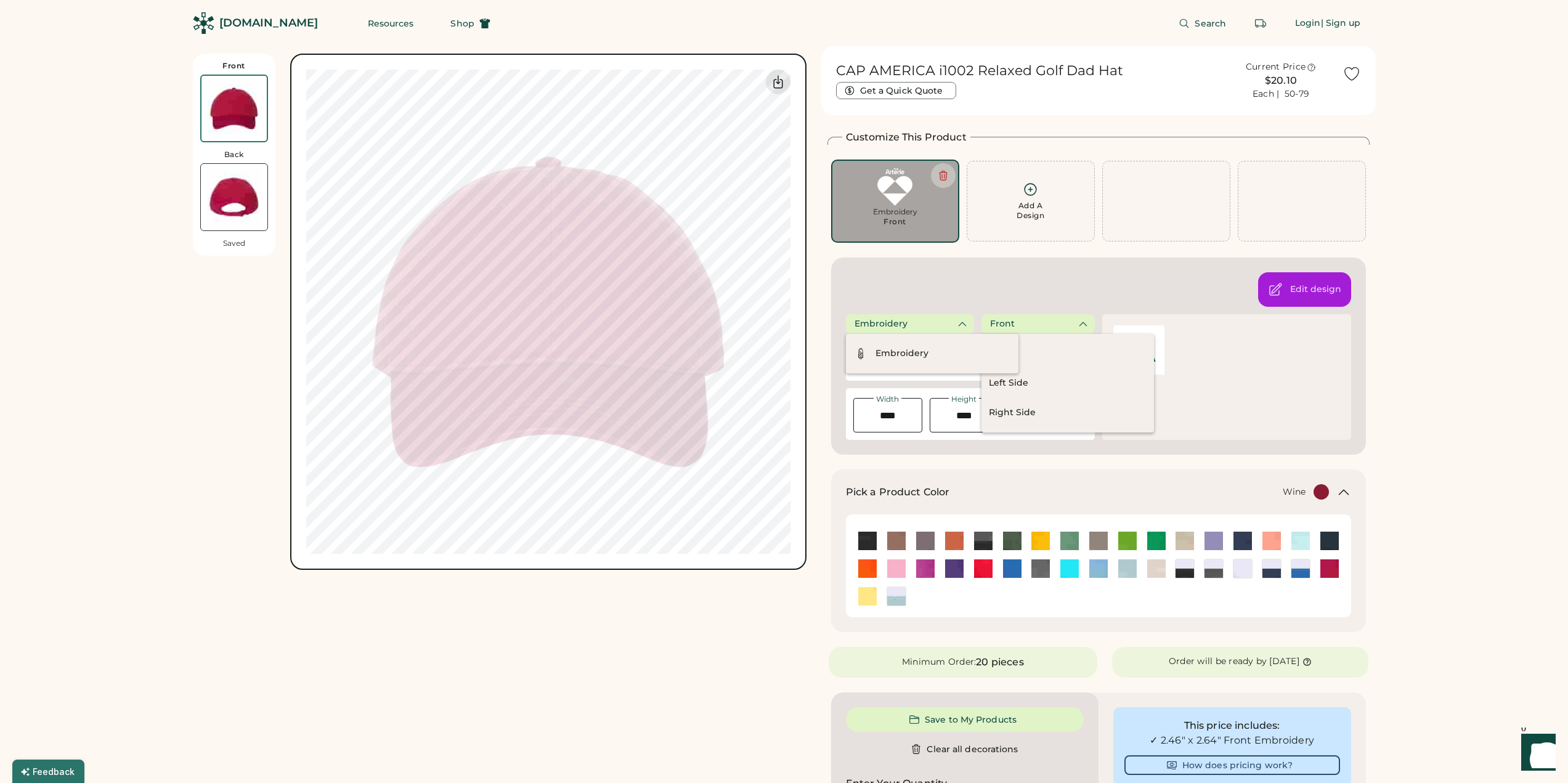
click at [949, 319] on div "Embroidery" at bounding box center [910, 324] width 129 height 20
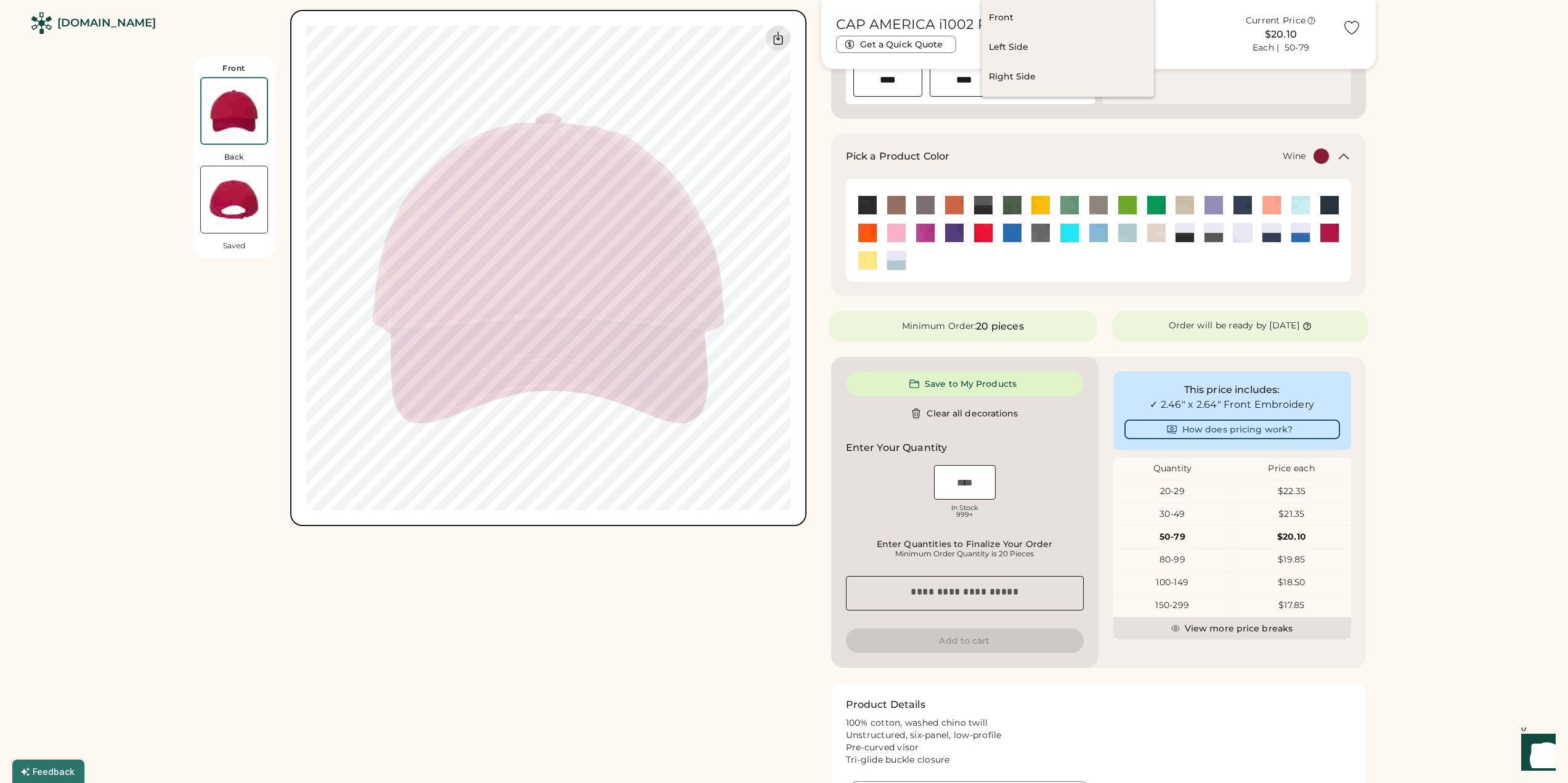
scroll to position [411, 0]
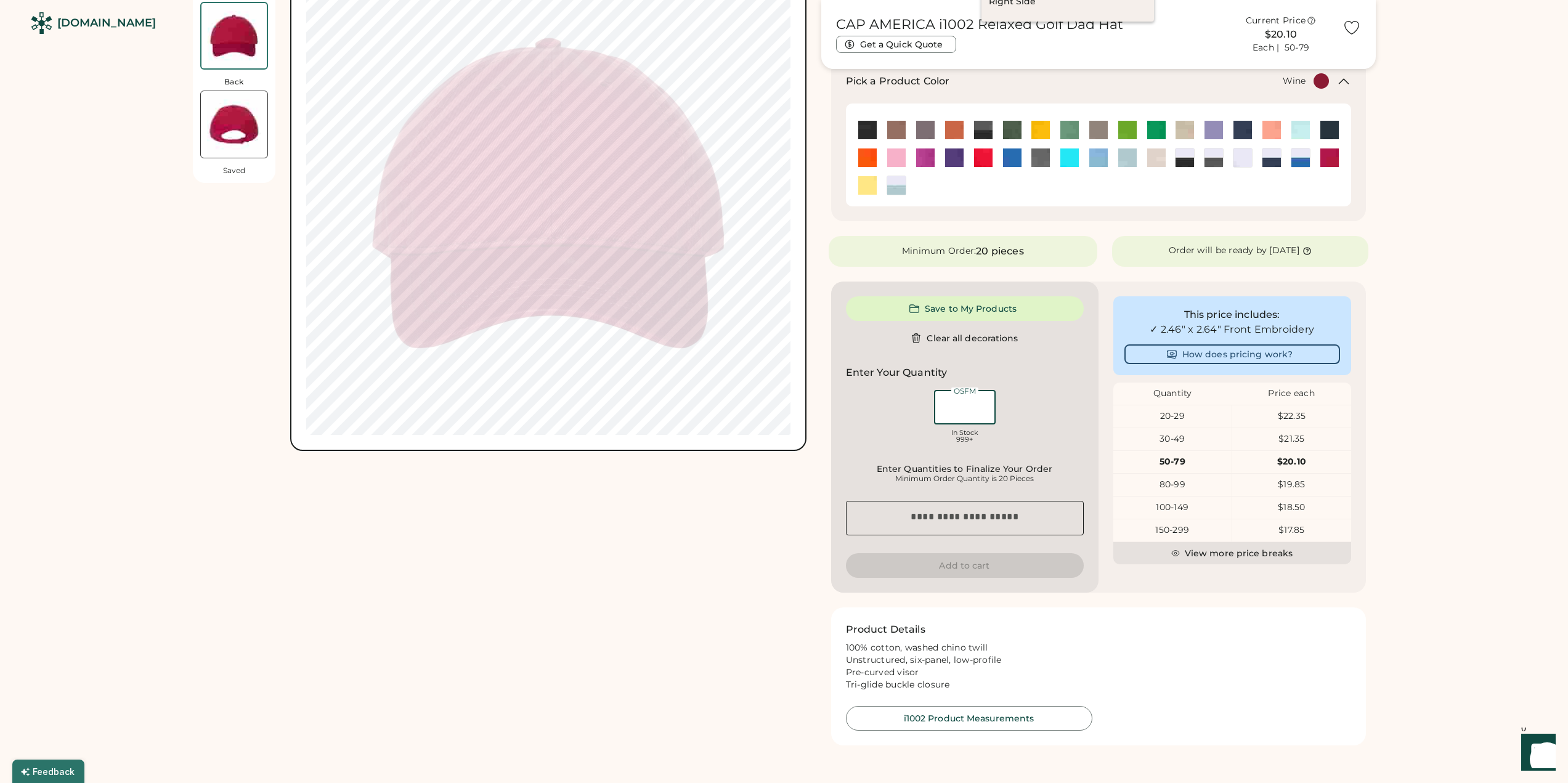
click at [955, 402] on input "input" at bounding box center [964, 407] width 61 height 35
click at [1003, 408] on div "OSFM In Stock 999+" at bounding box center [964, 418] width 237 height 61
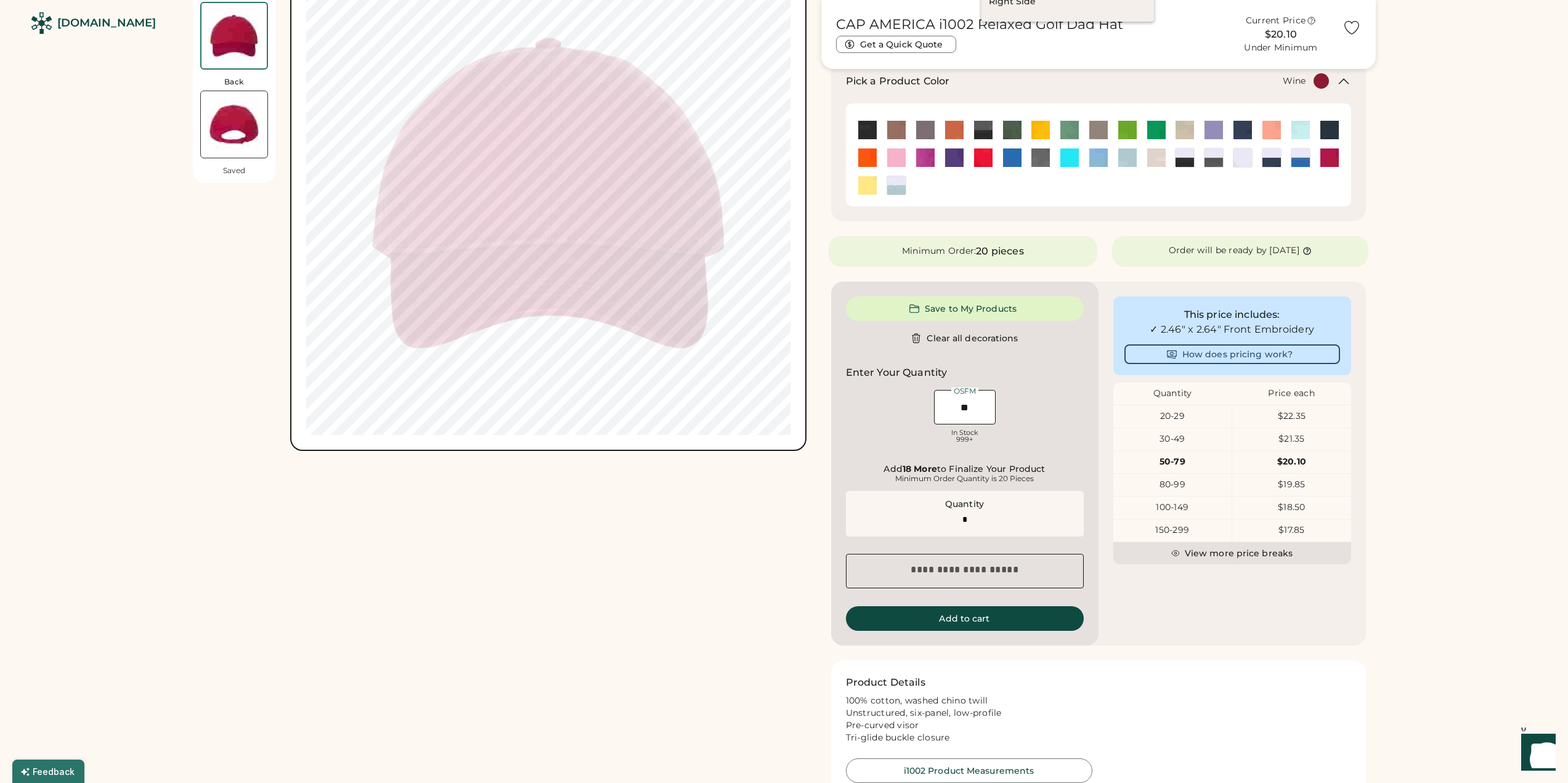
click at [1470, 650] on div "Front Back Saved Switch to back Upload new design SVG, Ai, PDF, EPS, PSD Non-pr…" at bounding box center [784, 542] width 1568 height 1906
click at [975, 408] on input "input" at bounding box center [964, 407] width 61 height 35
click at [973, 410] on input "input" at bounding box center [964, 407] width 61 height 35
click at [977, 412] on input "input" at bounding box center [964, 407] width 61 height 35
click at [944, 626] on button "Add to cart" at bounding box center [964, 619] width 237 height 25
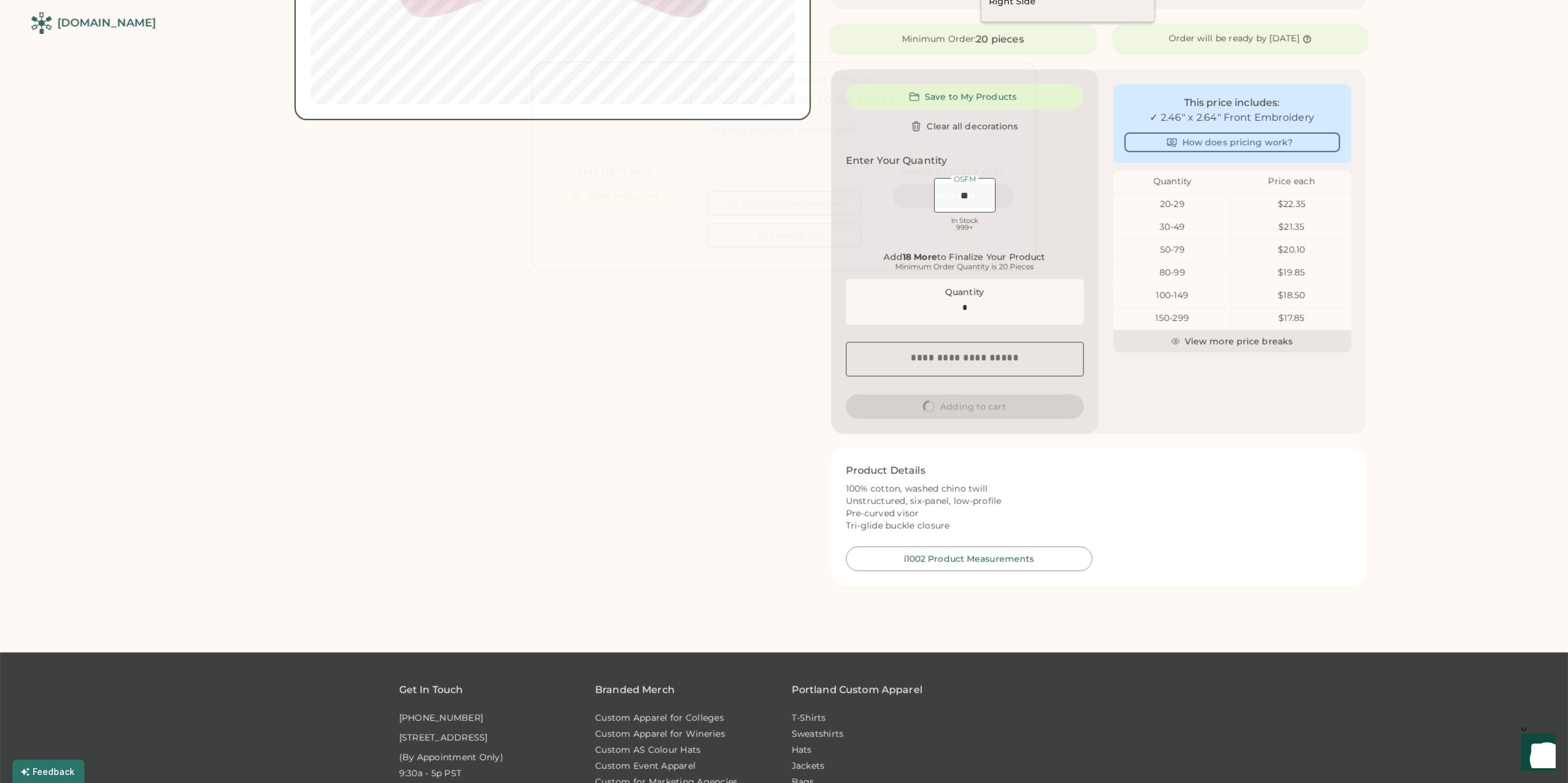
type input "*"
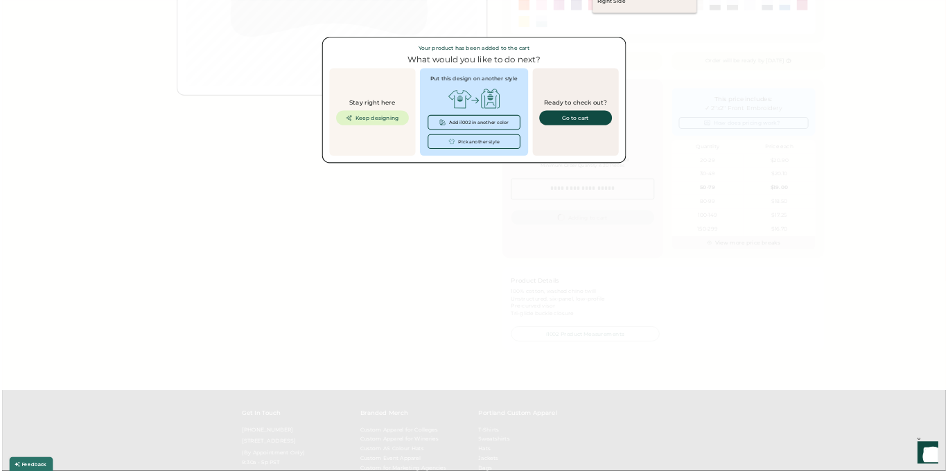
scroll to position [0, 0]
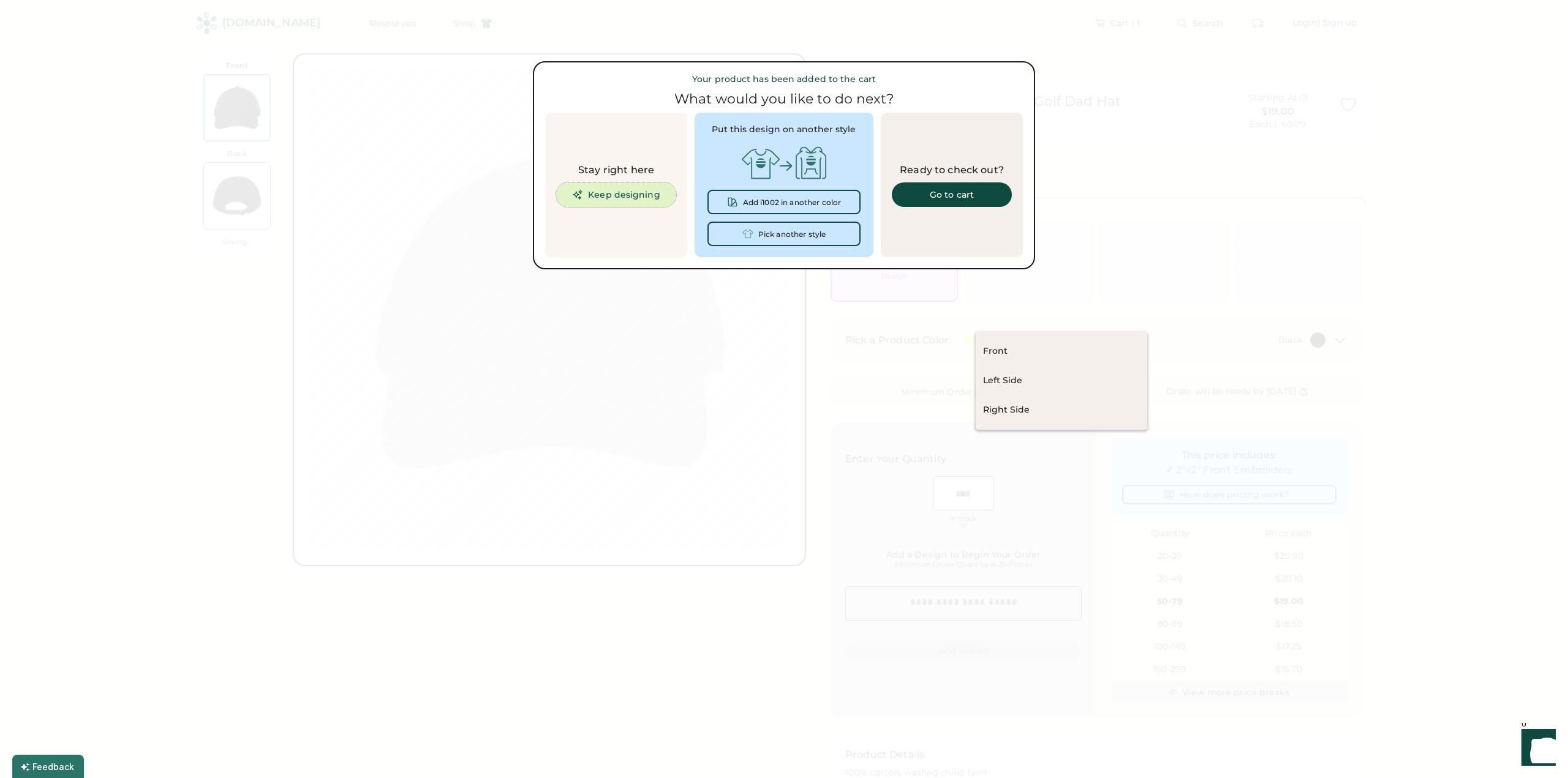
click at [629, 192] on button "Keep designing" at bounding box center [616, 194] width 120 height 25
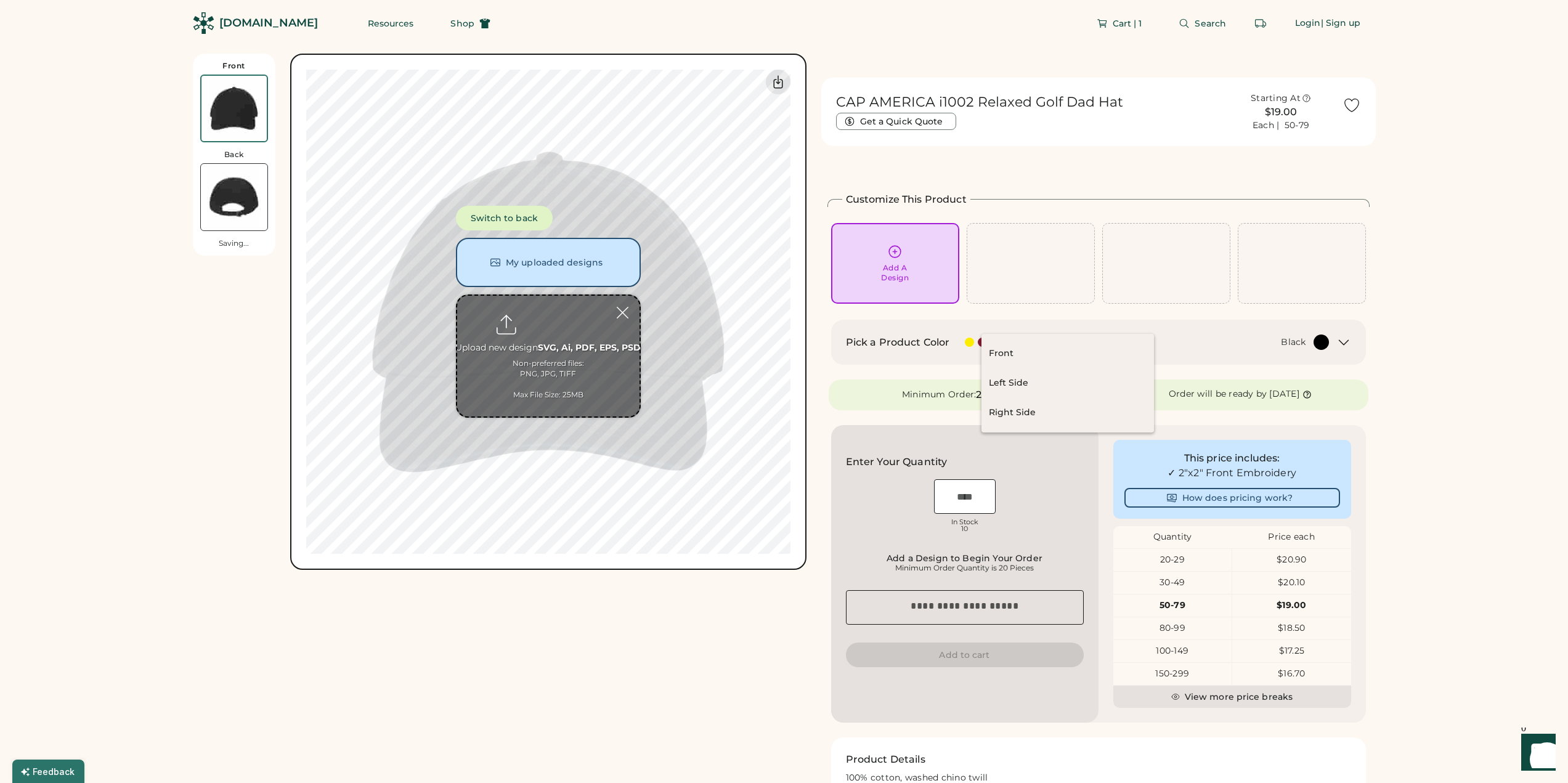
click at [132, 249] on div "Front Back Saving... Switch to back My uploaded designs Upload new design SVG, …" at bounding box center [784, 786] width 1568 height 1572
click at [450, 24] on span "Shop" at bounding box center [462, 23] width 23 height 9
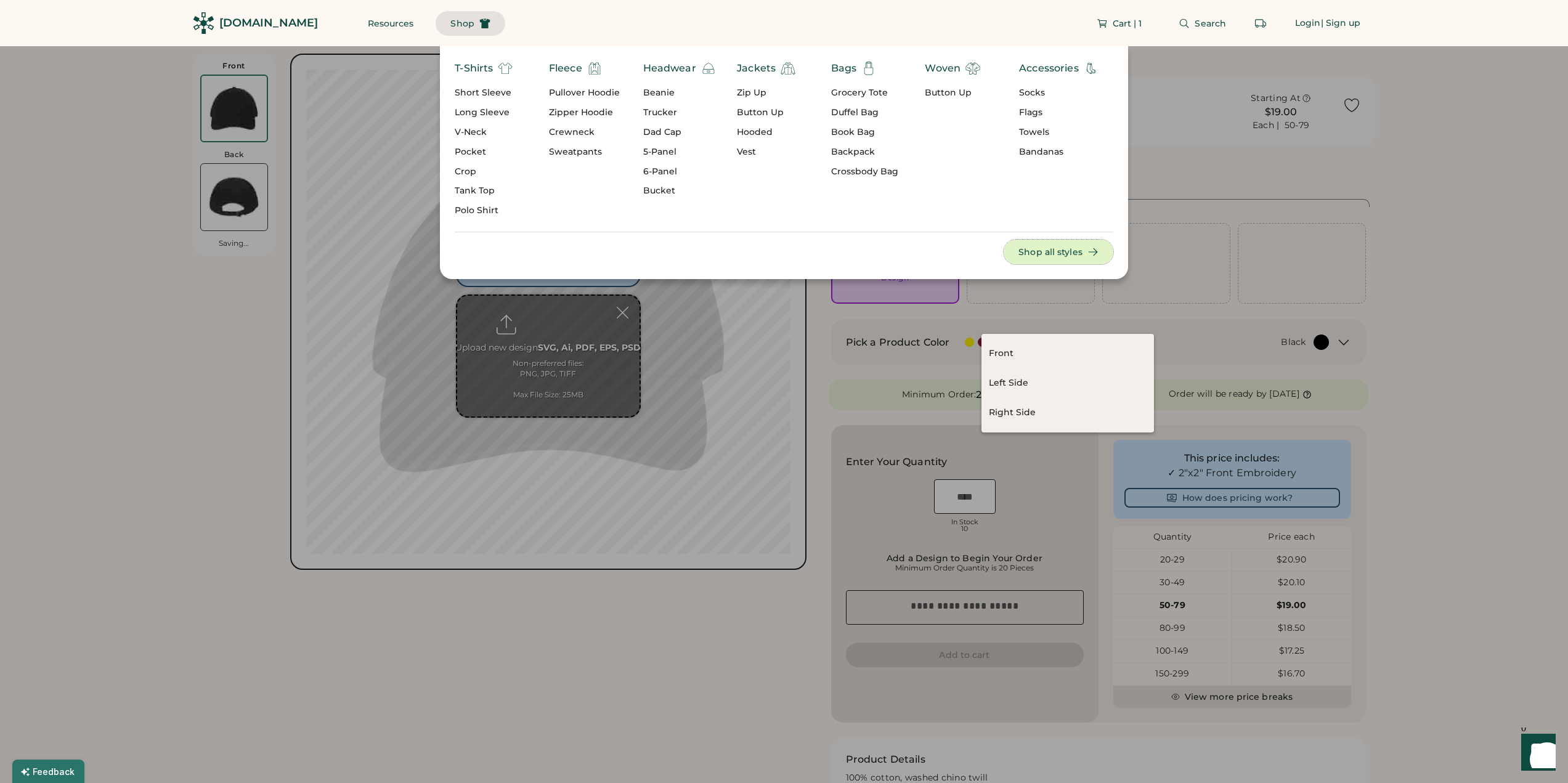
drag, startPoint x: 1041, startPoint y: 257, endPoint x: 279, endPoint y: 450, distance: 786.1
click at [292, 432] on body "Front Back Saving... Switch to back My uploaded designs Upload new design SVG, …" at bounding box center [784, 392] width 1568 height 783
